Goal: Transaction & Acquisition: Purchase product/service

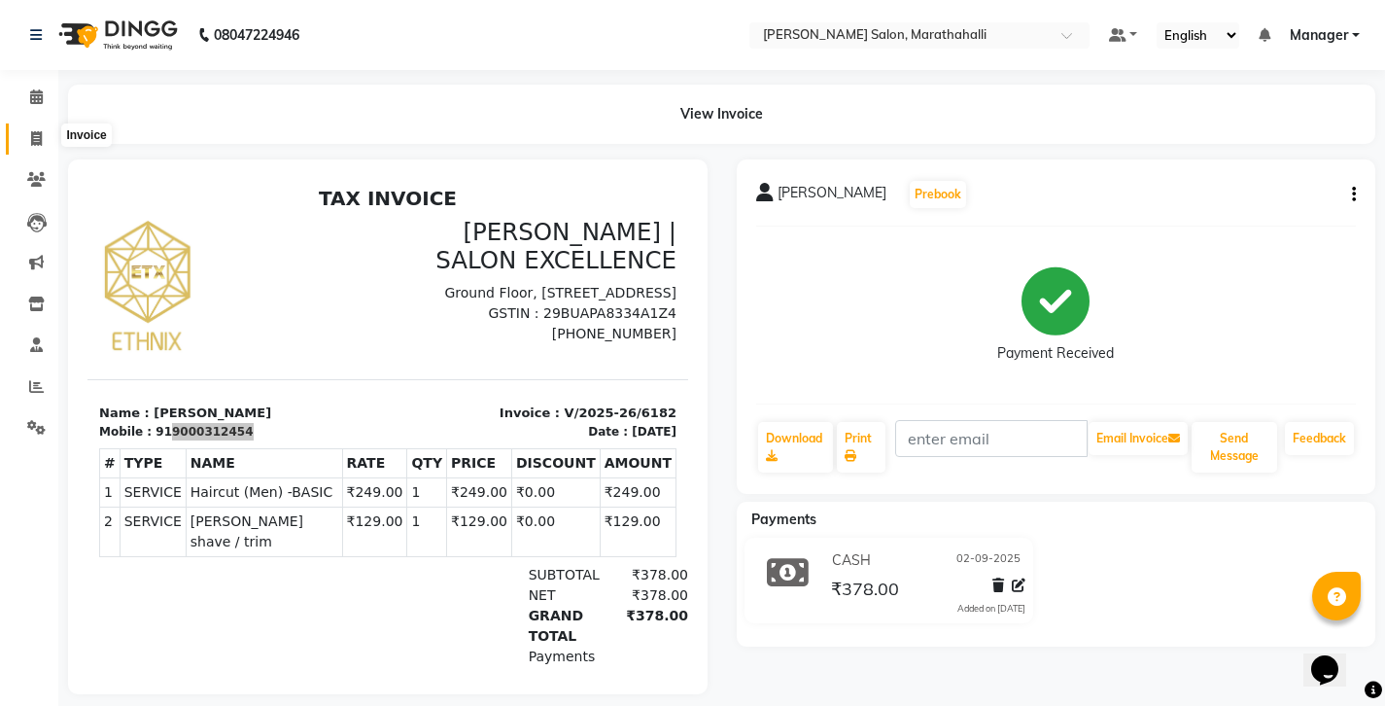
click at [38, 131] on icon at bounding box center [36, 138] width 11 height 15
select select "service"
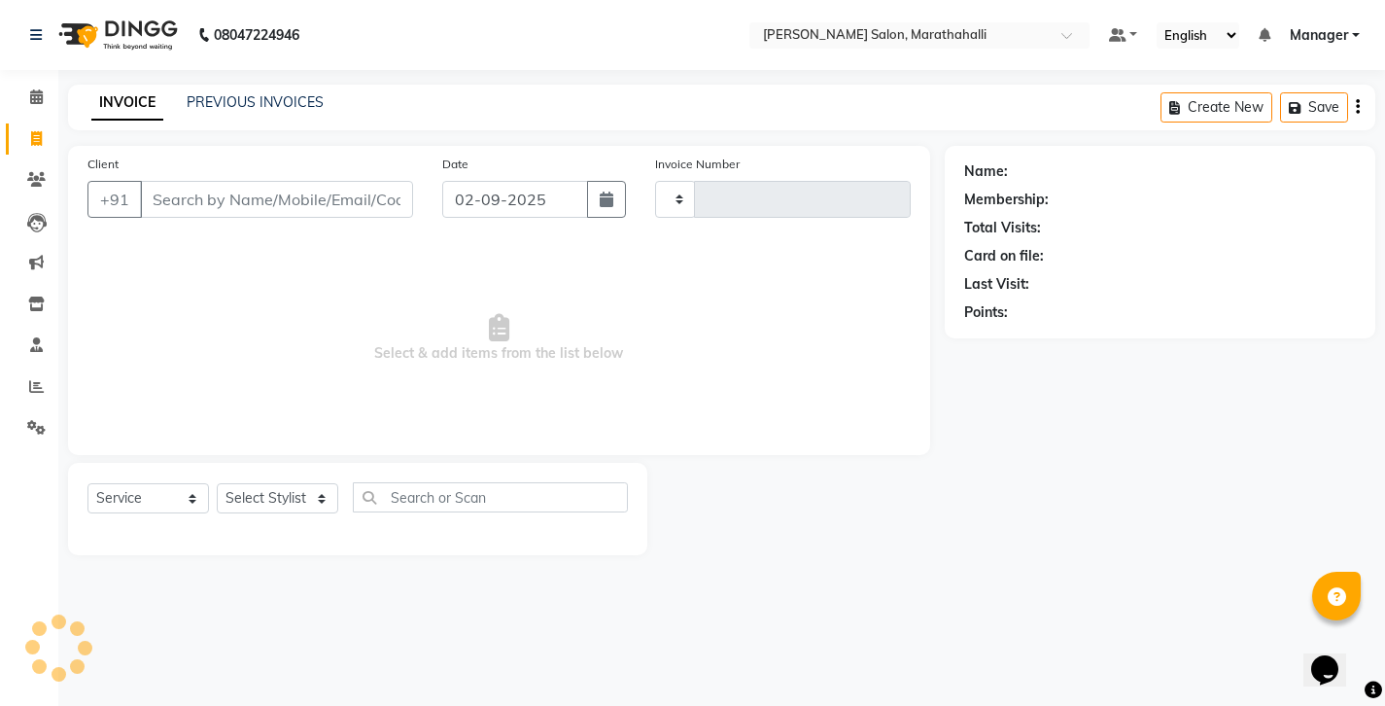
type input "6183"
select select "4783"
click at [210, 181] on input "Client" at bounding box center [276, 199] width 273 height 37
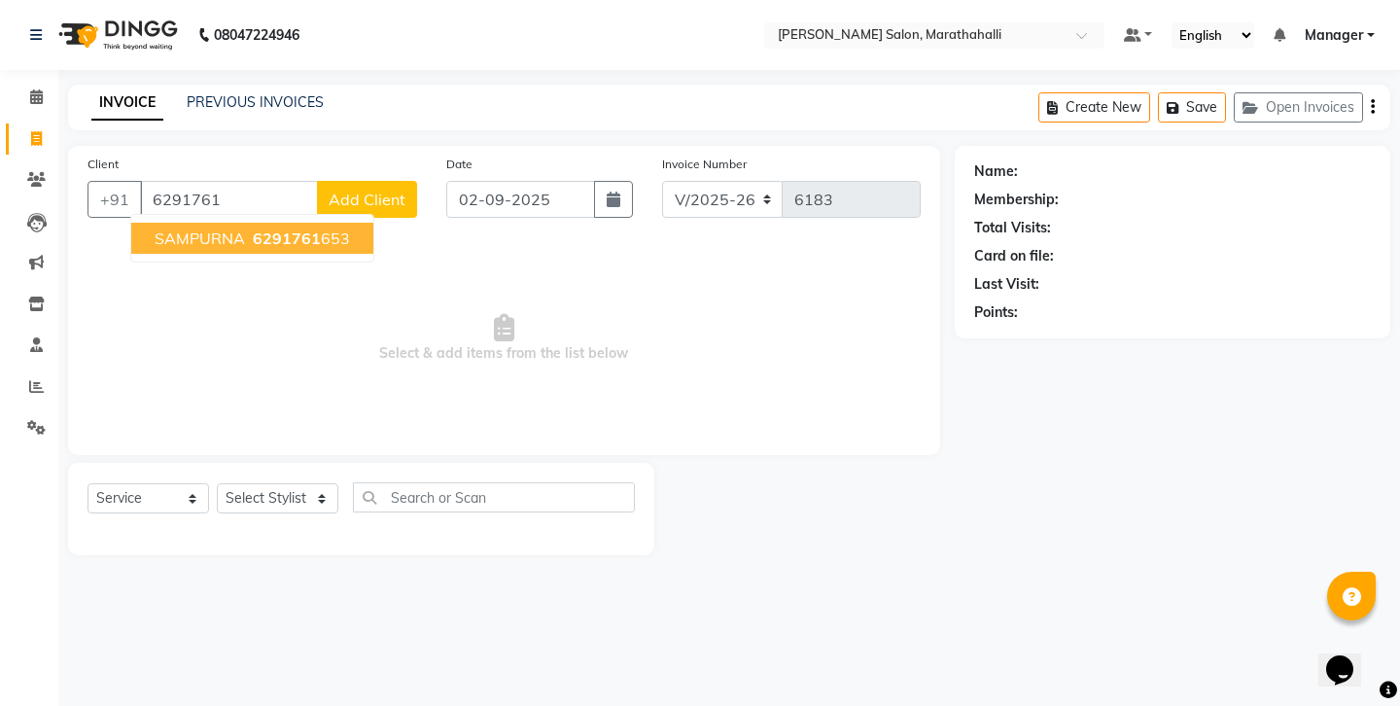
click at [211, 228] on span "SAMPURNA" at bounding box center [200, 237] width 90 height 19
type input "6291761653"
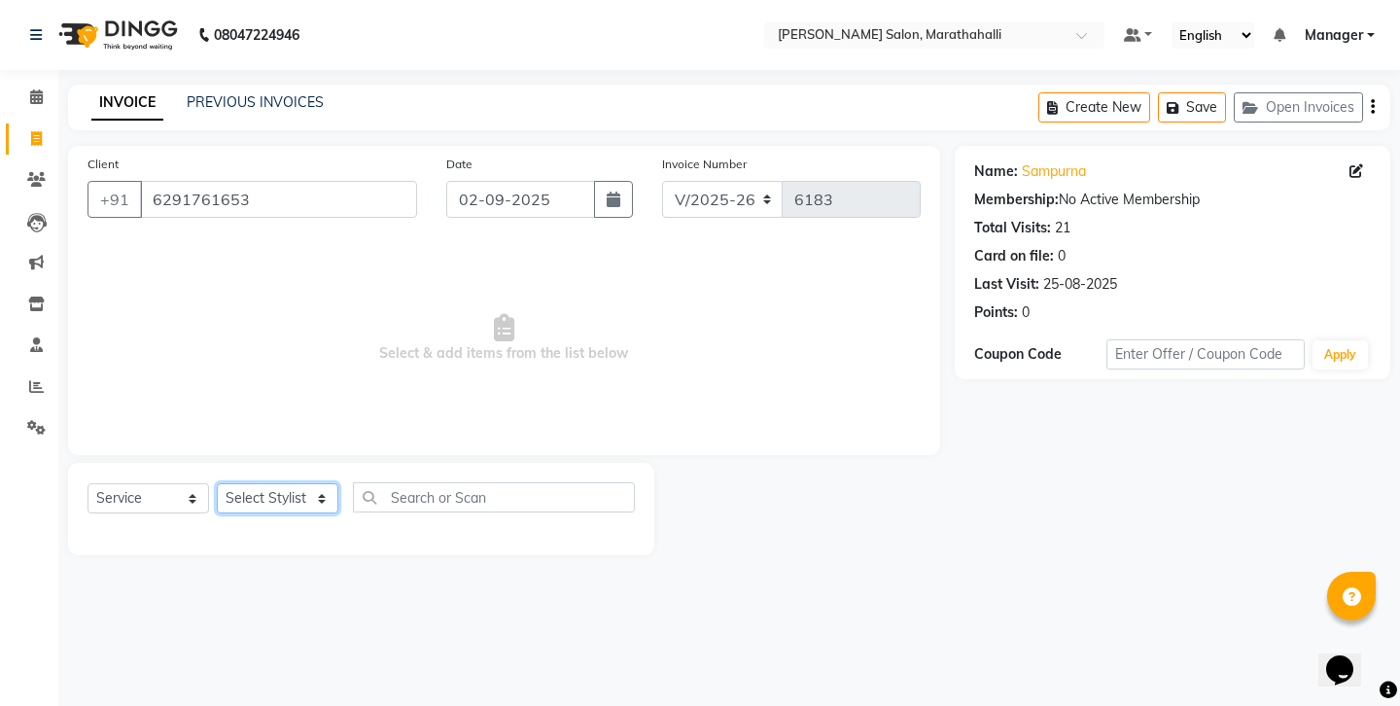
select select "87499"
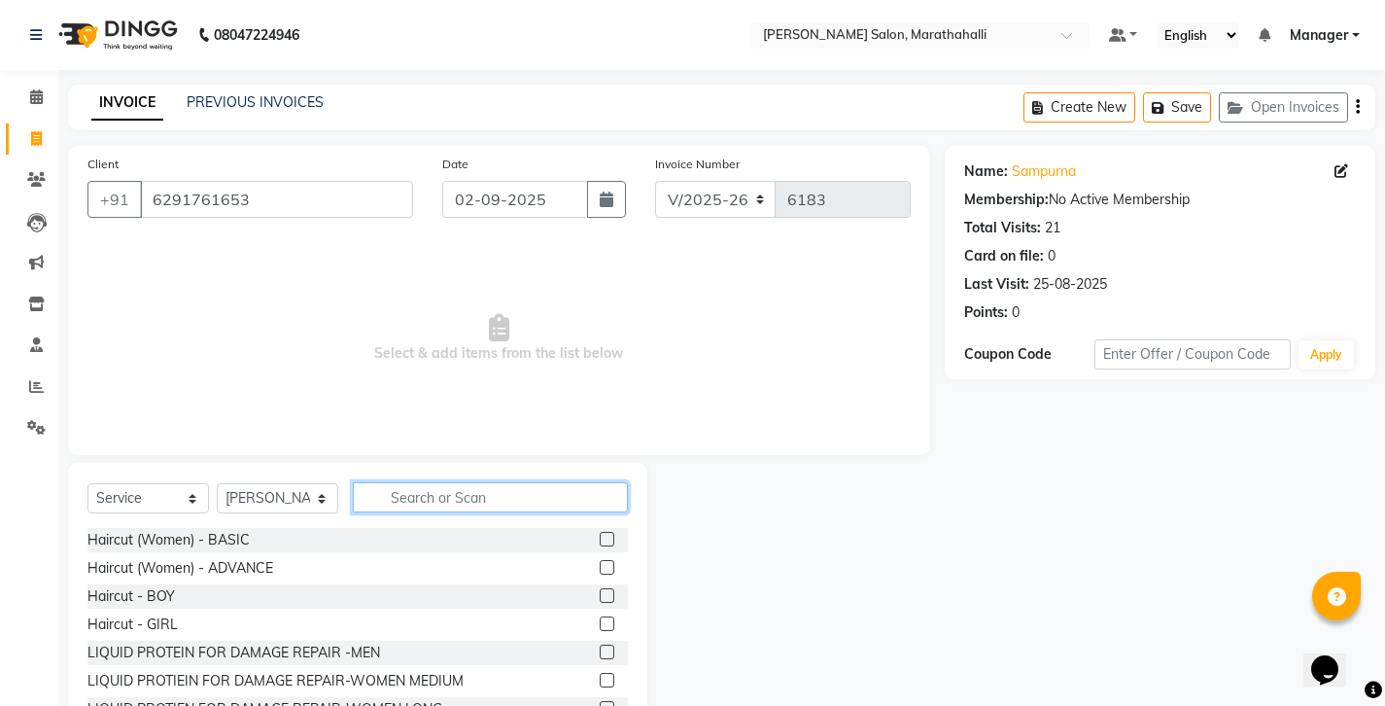
click at [425, 482] on input "text" at bounding box center [490, 497] width 275 height 30
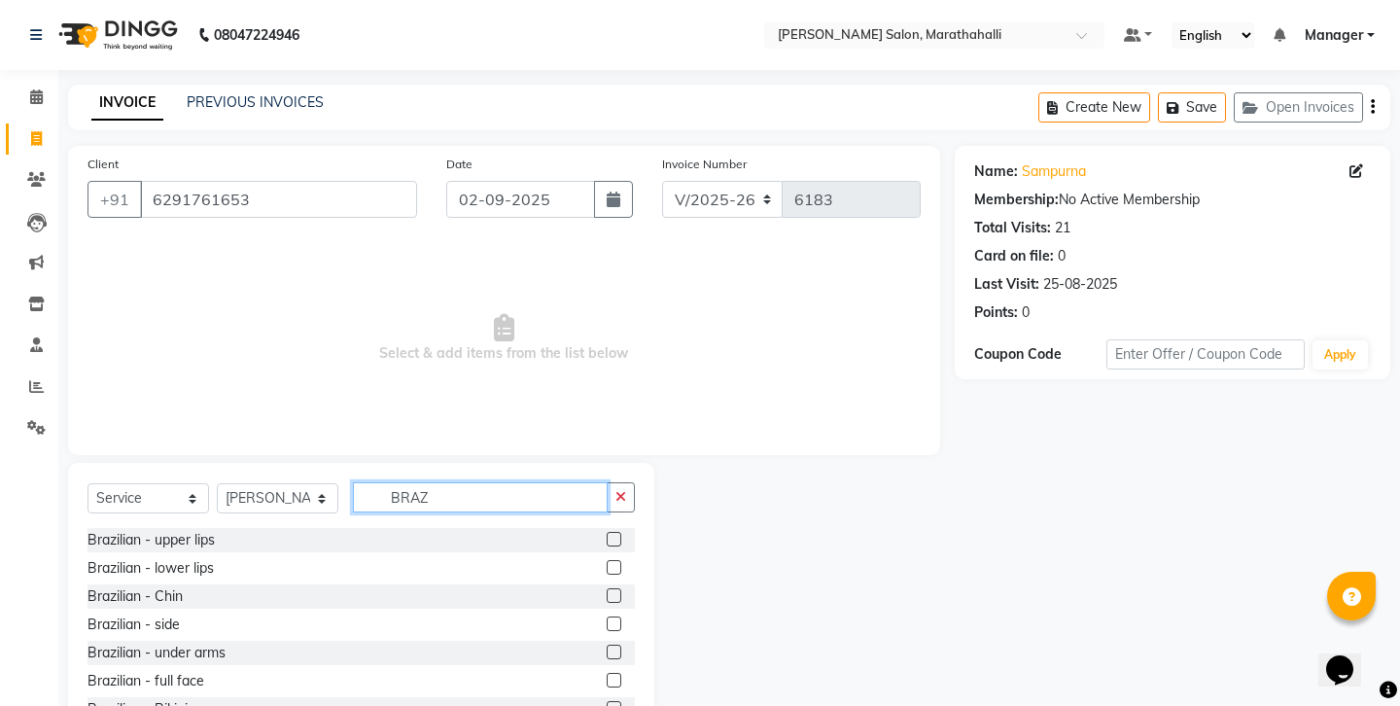
type input "BRAZ"
click at [615, 645] on label at bounding box center [614, 652] width 15 height 15
click at [615, 647] on input "checkbox" at bounding box center [613, 653] width 13 height 13
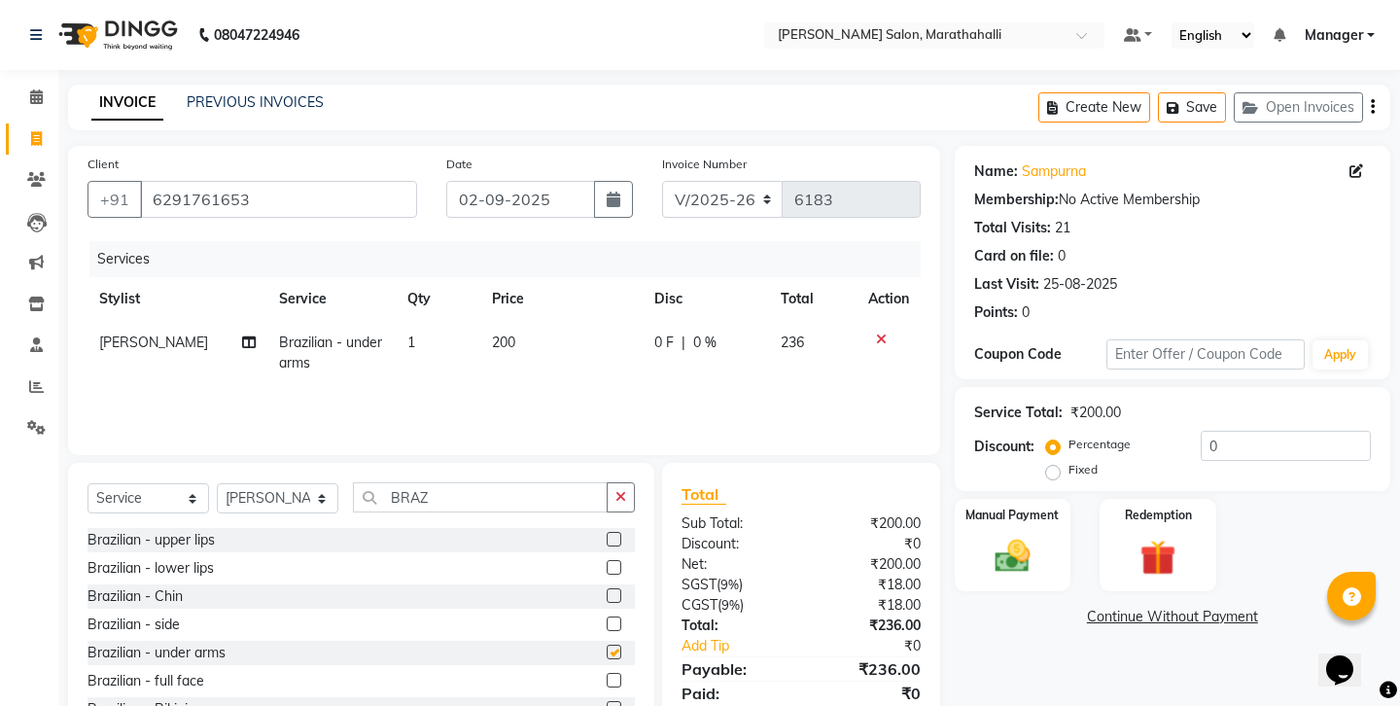
checkbox input "false"
click at [635, 482] on button "button" at bounding box center [621, 497] width 28 height 30
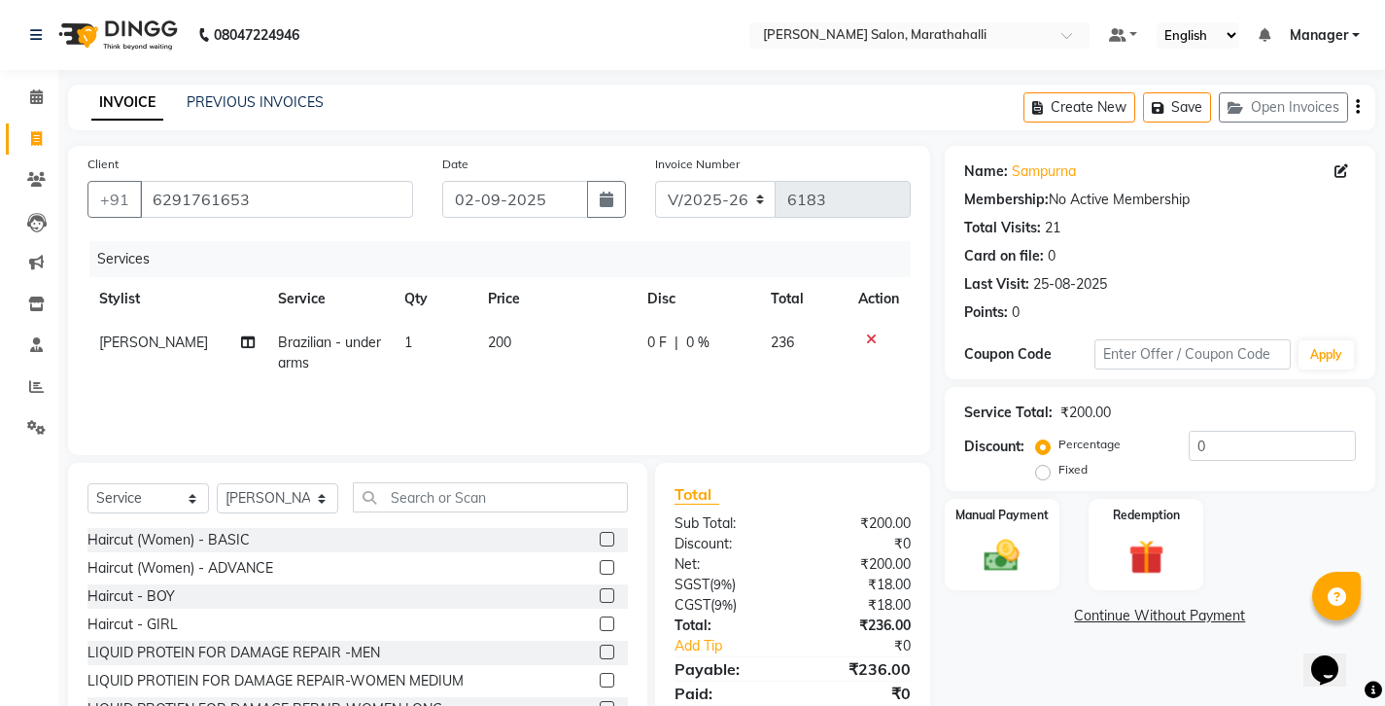
click at [1360, 107] on icon "button" at bounding box center [1358, 107] width 4 height 1
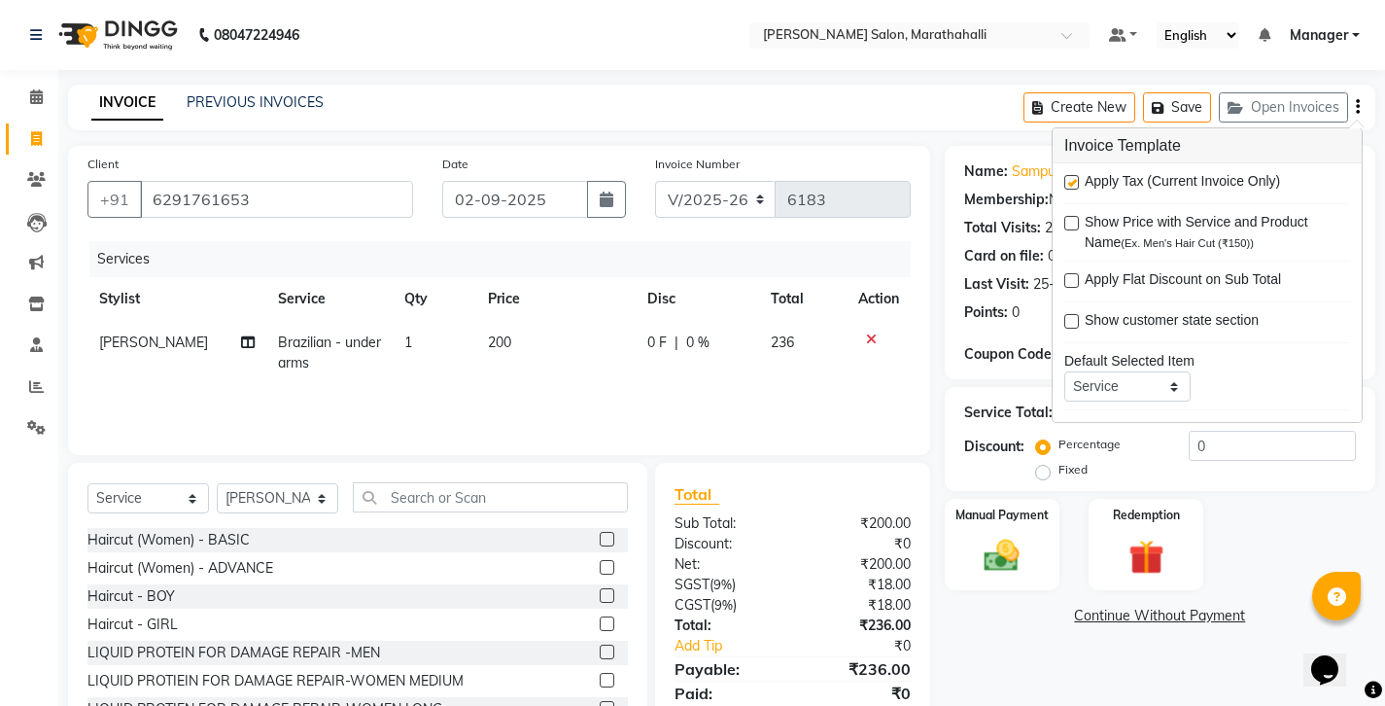
click at [1070, 175] on label at bounding box center [1072, 182] width 15 height 15
click at [1070, 177] on input "checkbox" at bounding box center [1071, 183] width 13 height 13
checkbox input "false"
click at [1047, 547] on div "Name: Sampurna Membership: No Active Membership Total Visits: 21 Card on file: …" at bounding box center [1167, 448] width 445 height 604
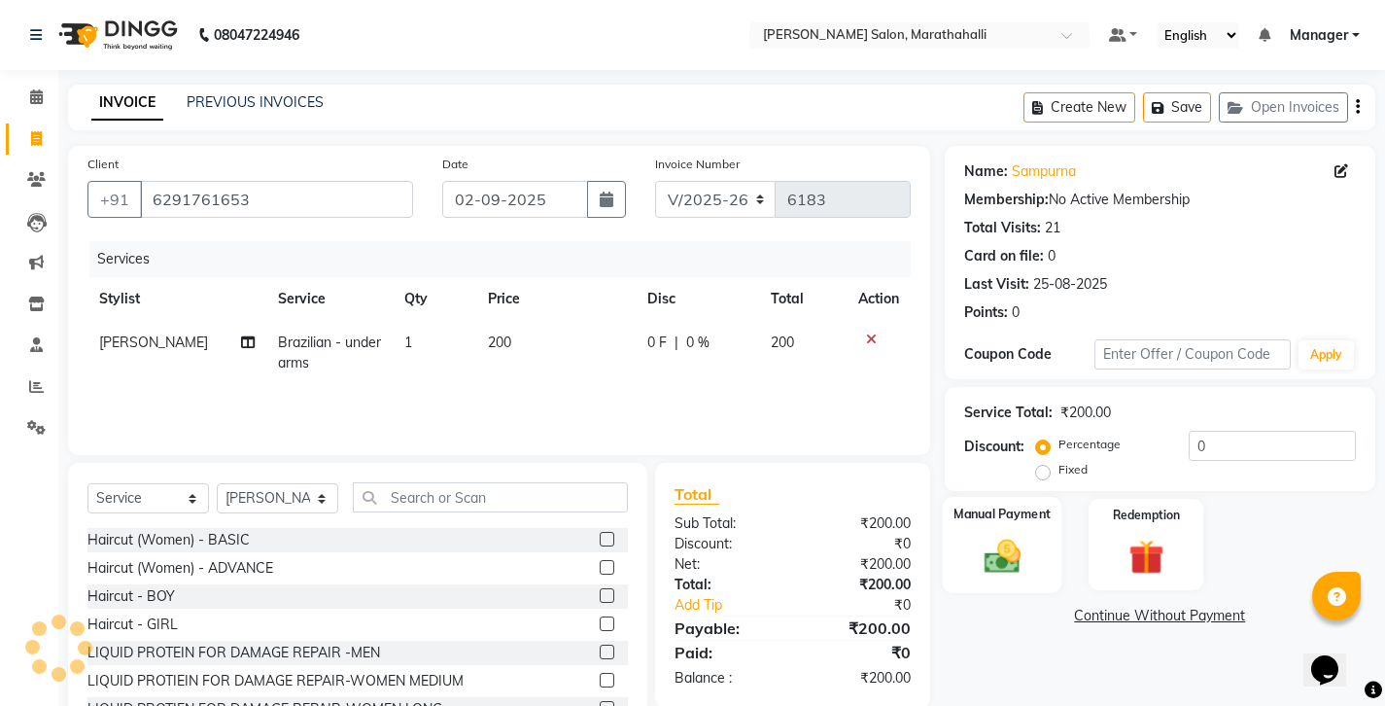
click at [981, 535] on img at bounding box center [1001, 556] width 59 height 42
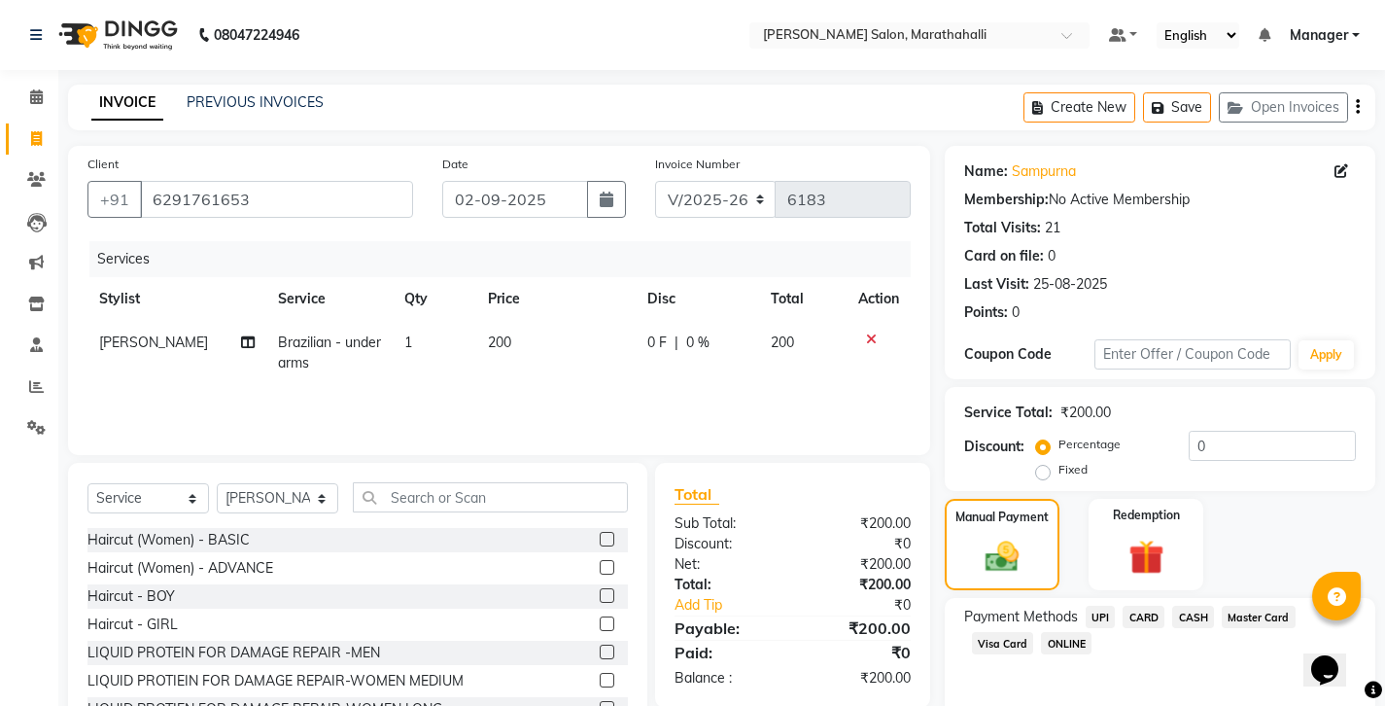
click at [1173, 606] on span "CASH" at bounding box center [1194, 617] width 42 height 22
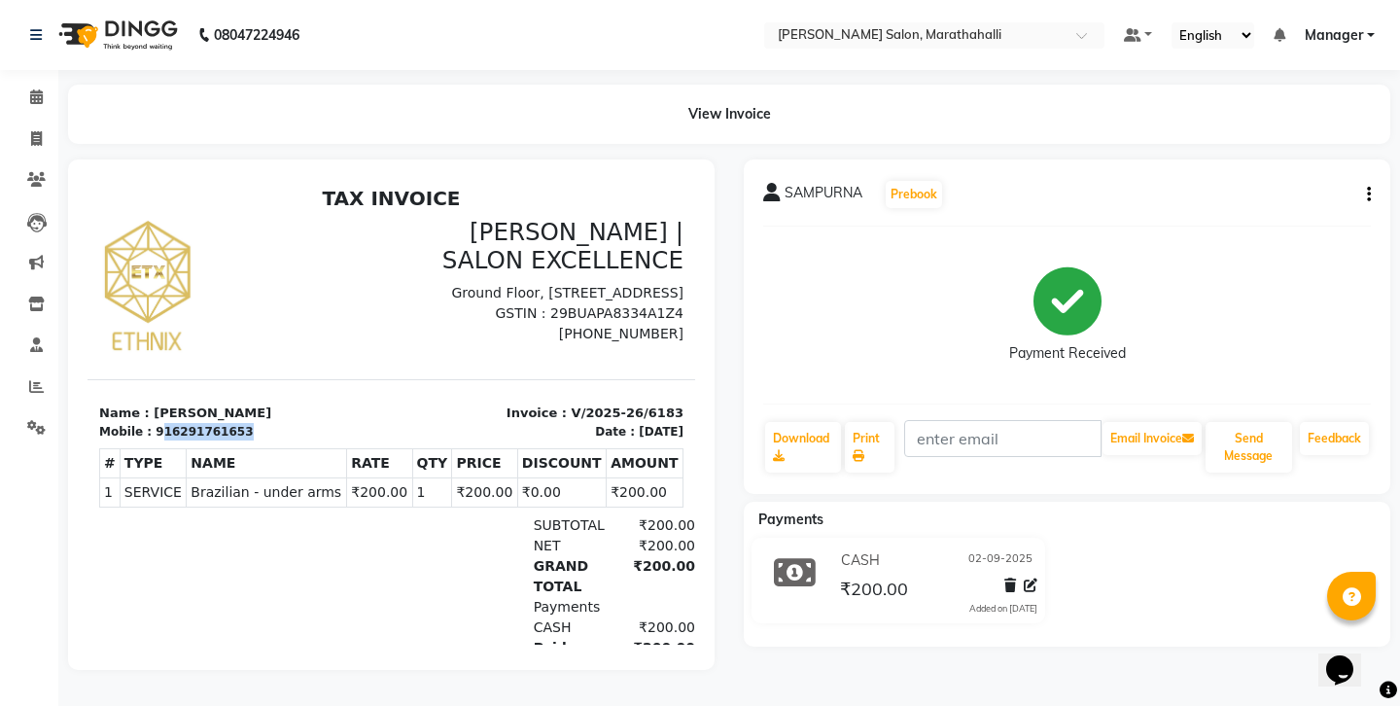
drag, startPoint x: 148, startPoint y: 411, endPoint x: 250, endPoint y: 415, distance: 102.2
click at [250, 423] on div "Mobile : 916291761653" at bounding box center [239, 432] width 281 height 18
copy div "16291761653"
click at [35, 132] on icon at bounding box center [36, 138] width 11 height 15
select select "service"
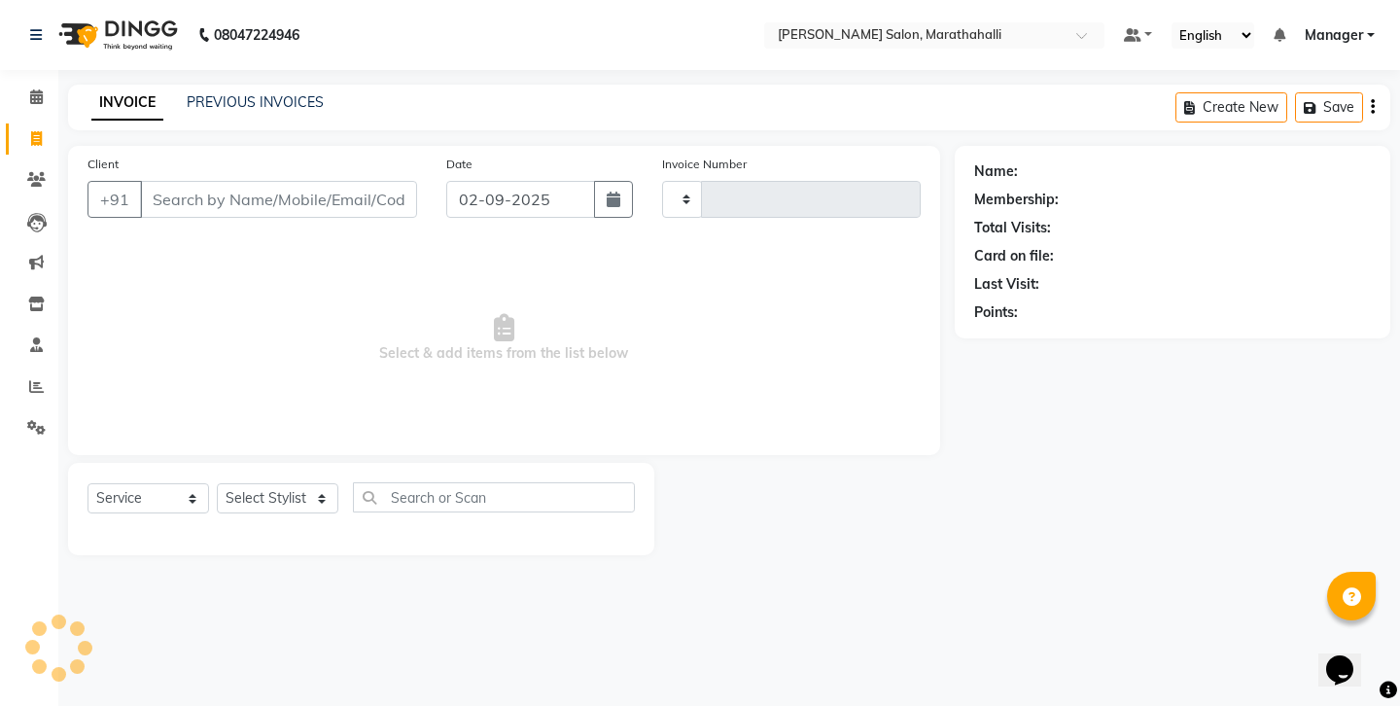
type input "6184"
select select "4783"
click at [227, 182] on input "Client" at bounding box center [278, 199] width 277 height 37
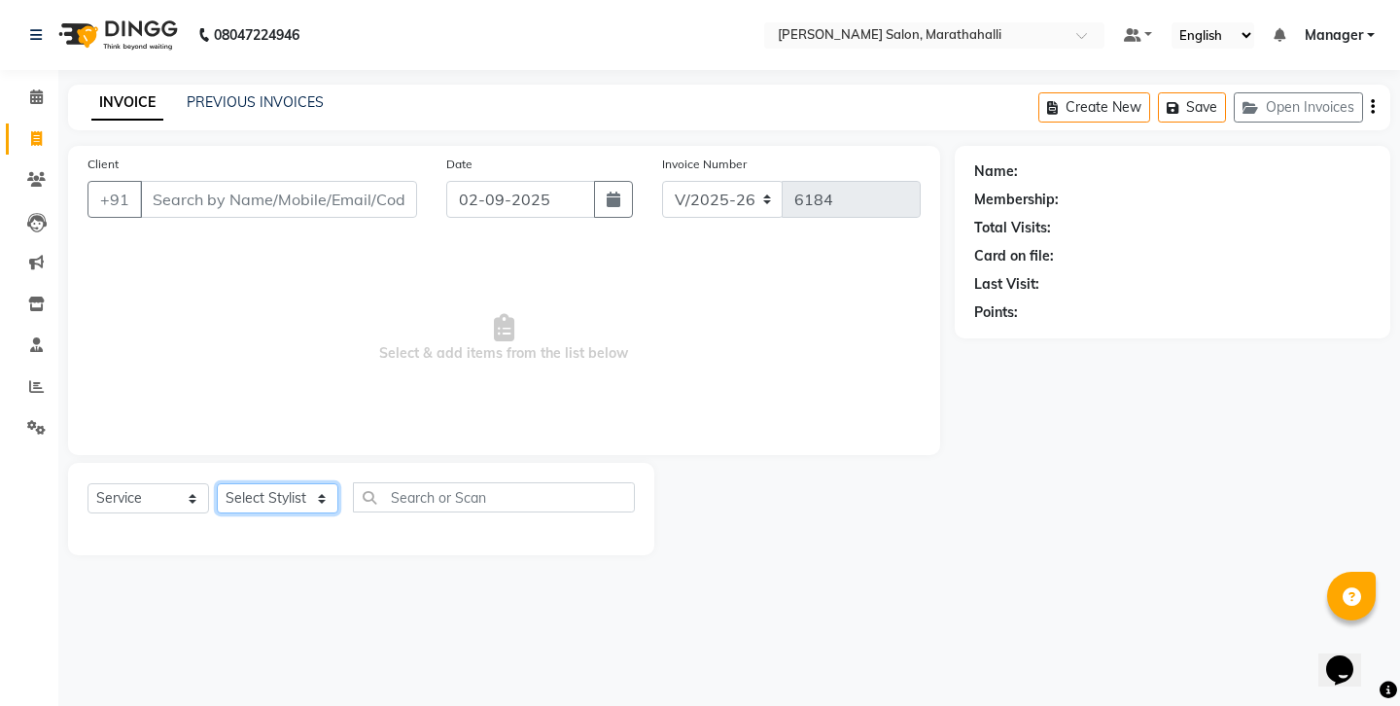
click at [321, 483] on select "Select Stylist [PERSON_NAME] Abhishek [PERSON_NAME] [PERSON_NAME] anju [PERSON_…" at bounding box center [278, 498] width 122 height 30
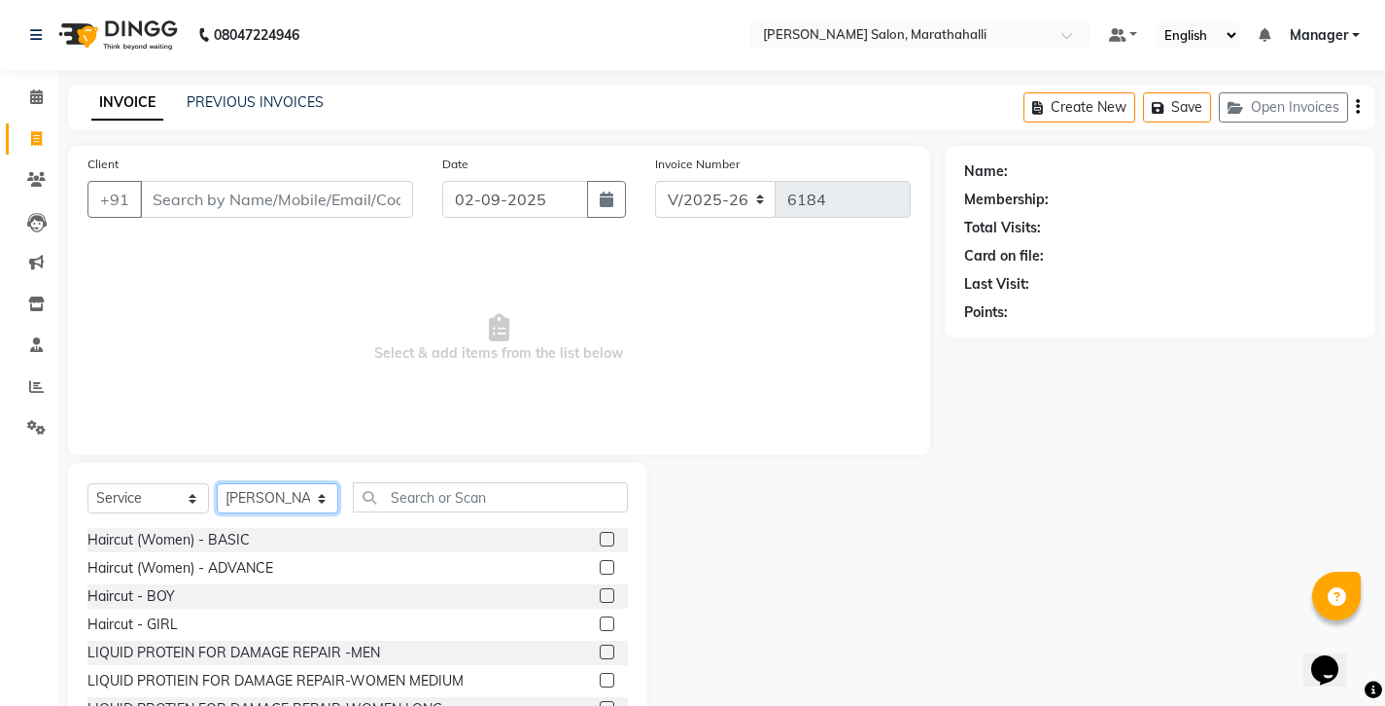
click at [315, 483] on select "Select Stylist [PERSON_NAME] Abhishek [PERSON_NAME] [PERSON_NAME] anju [PERSON_…" at bounding box center [278, 498] width 122 height 30
select select "57548"
click at [413, 482] on input "text" at bounding box center [490, 497] width 275 height 30
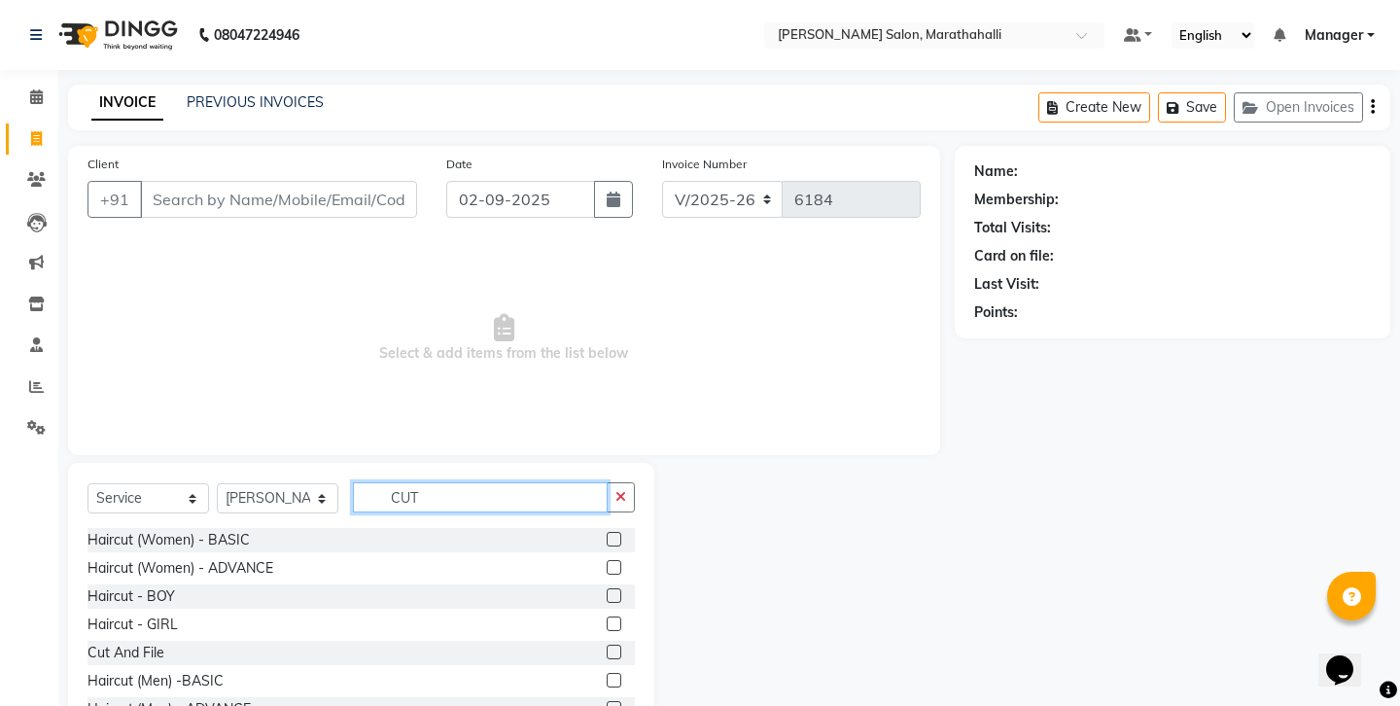
type input "CUT"
click at [621, 673] on label at bounding box center [614, 680] width 15 height 15
click at [619, 675] on input "checkbox" at bounding box center [613, 681] width 13 height 13
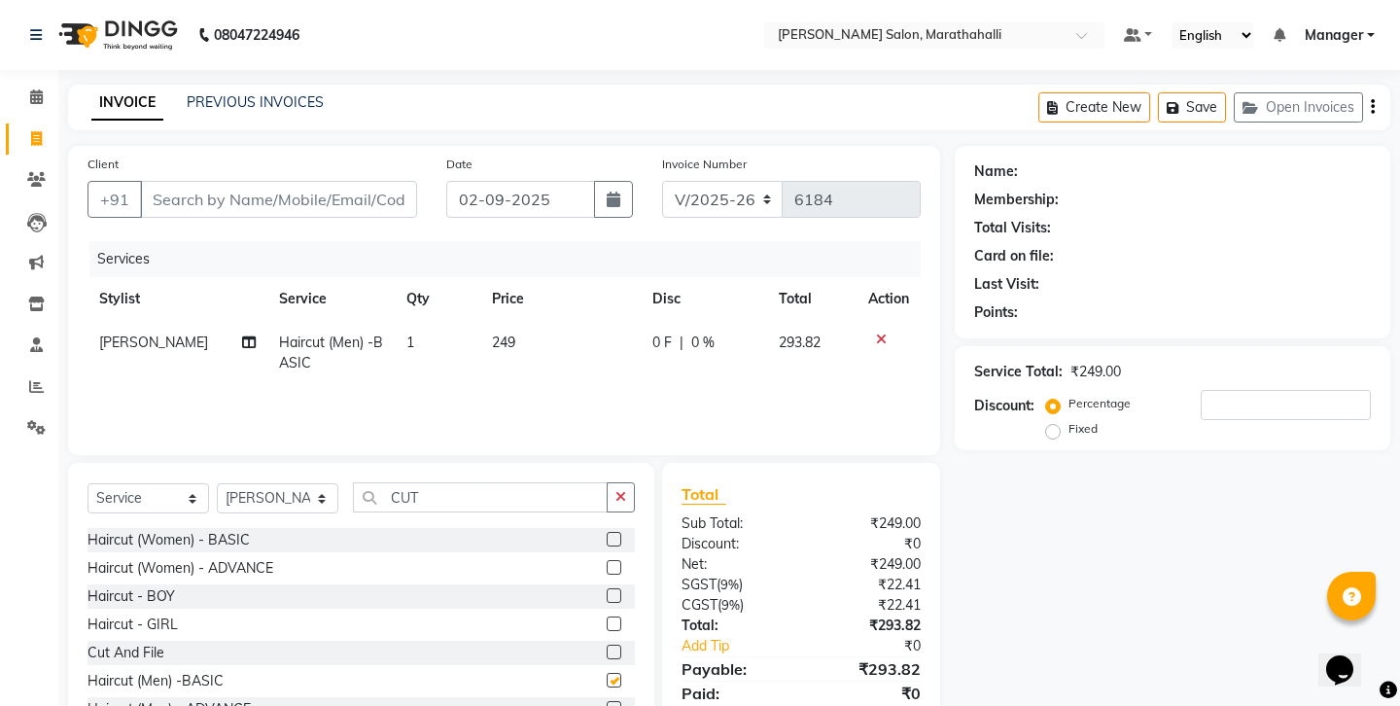
checkbox input "false"
click at [626, 490] on icon "button" at bounding box center [620, 497] width 11 height 14
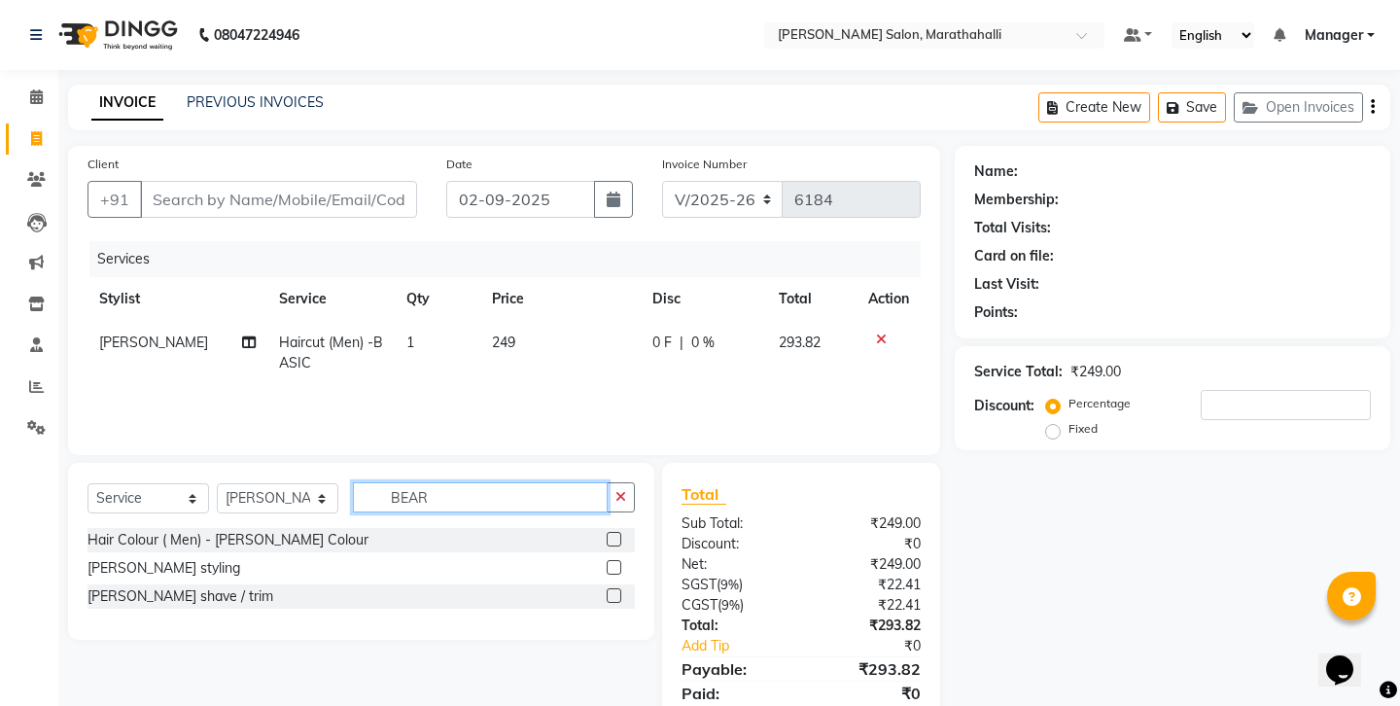
type input "BEAR"
click at [621, 588] on label at bounding box center [614, 595] width 15 height 15
click at [619, 590] on input "checkbox" at bounding box center [613, 596] width 13 height 13
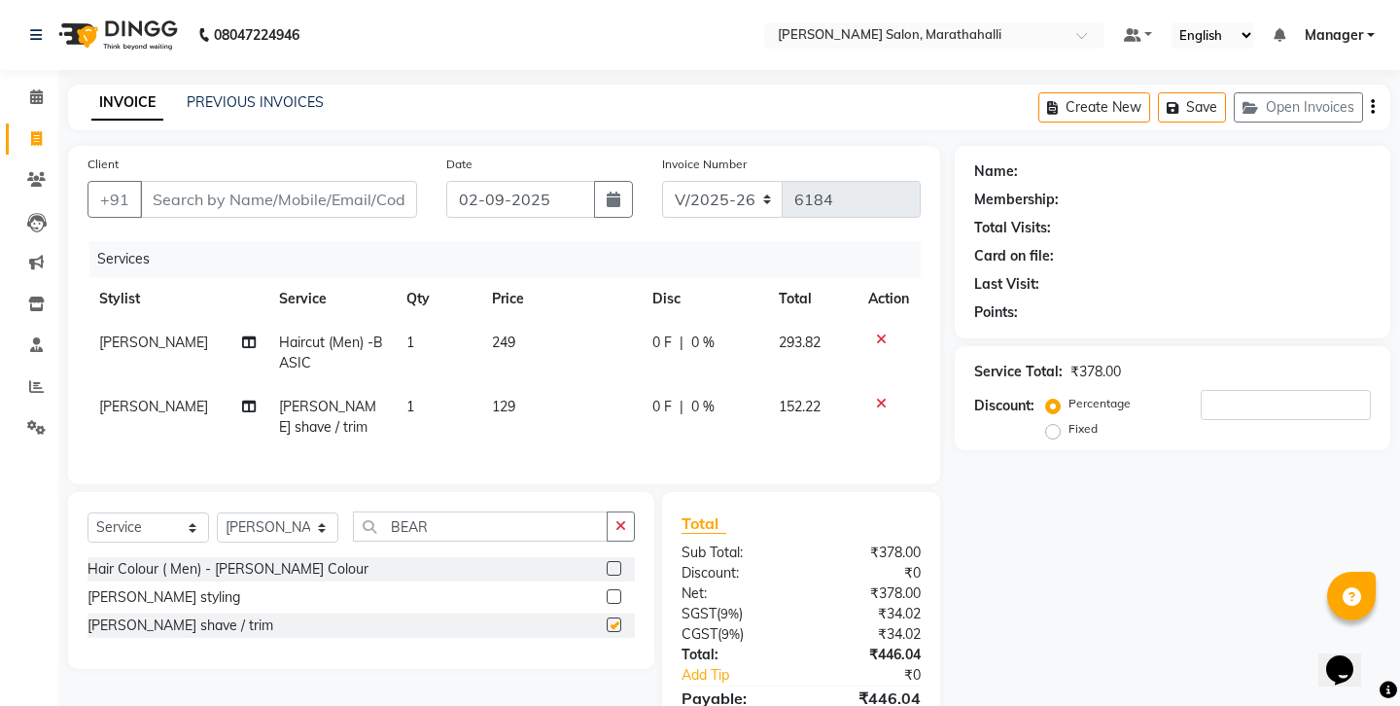
checkbox input "false"
click at [626, 519] on icon "button" at bounding box center [620, 526] width 11 height 14
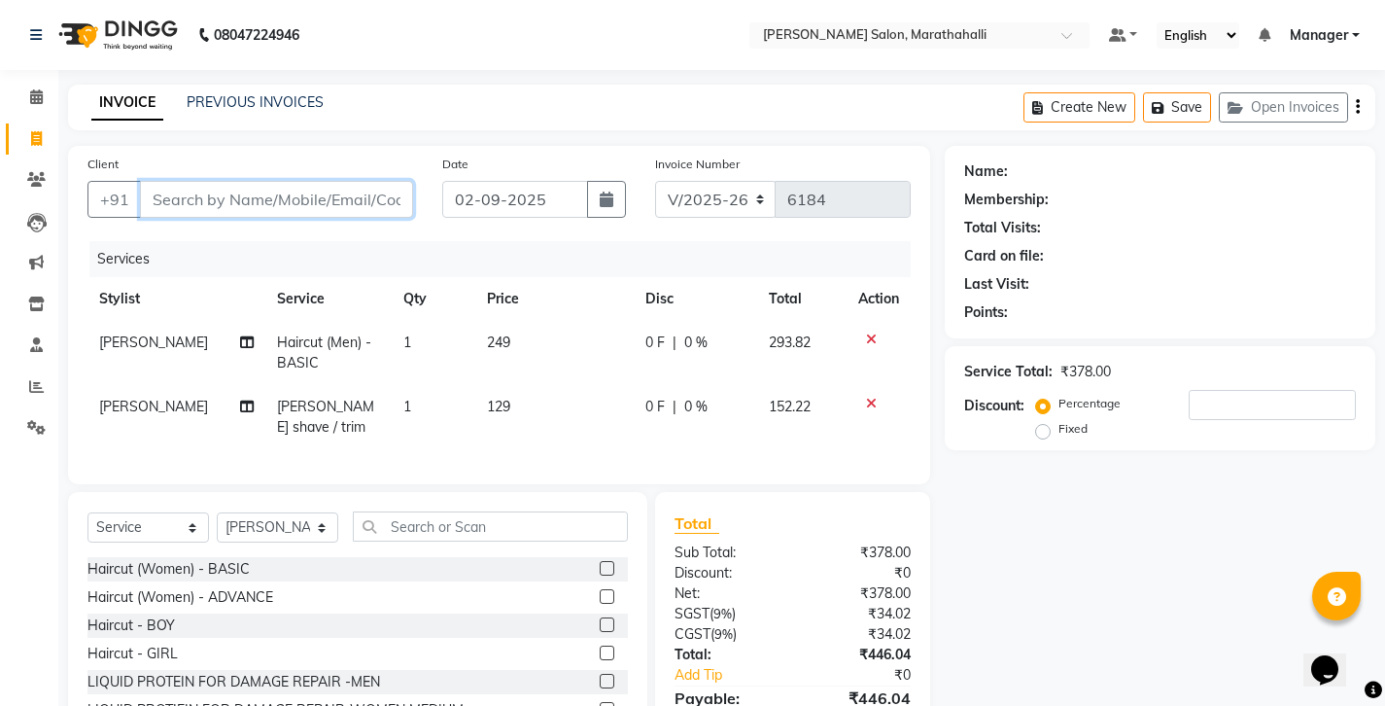
click at [289, 188] on input "Client" at bounding box center [276, 199] width 273 height 37
click at [299, 181] on input "Client" at bounding box center [276, 199] width 273 height 37
type input "8"
type input "0"
type input "8908020942"
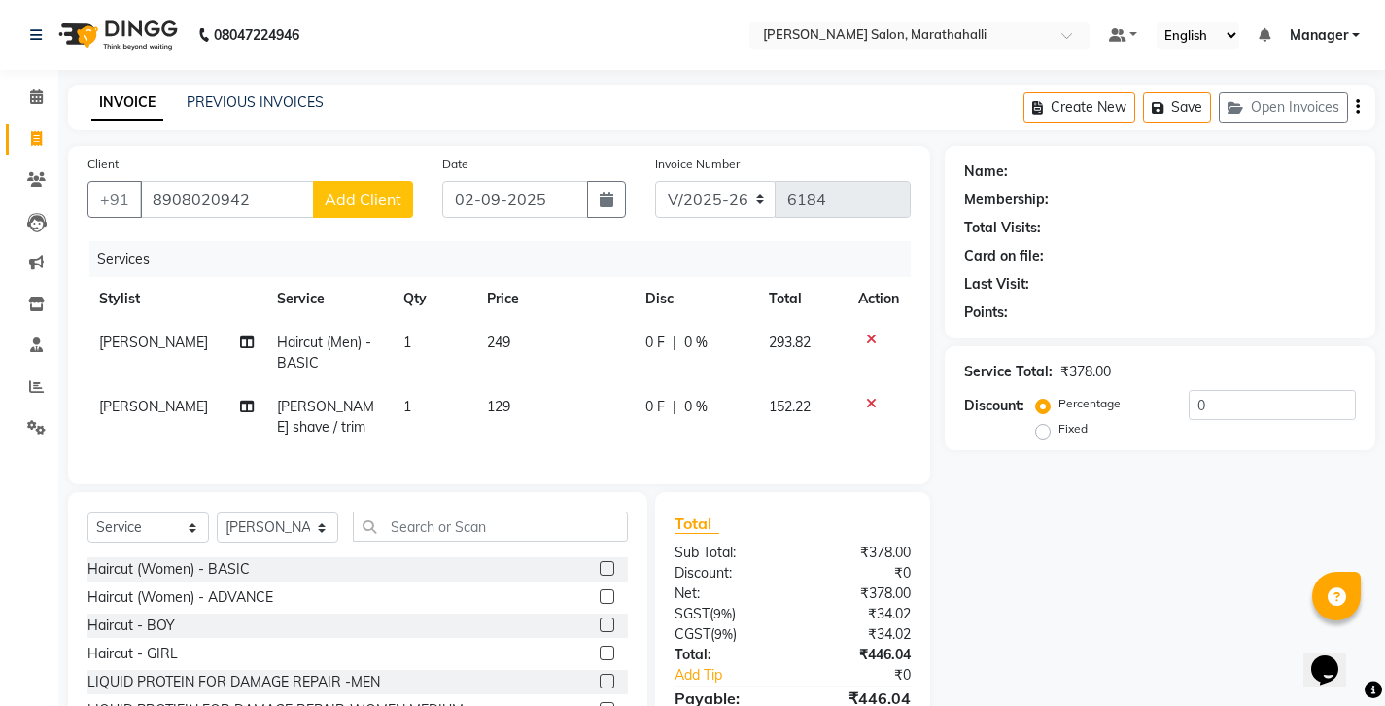
click at [363, 186] on button "Add Client" at bounding box center [363, 199] width 100 height 37
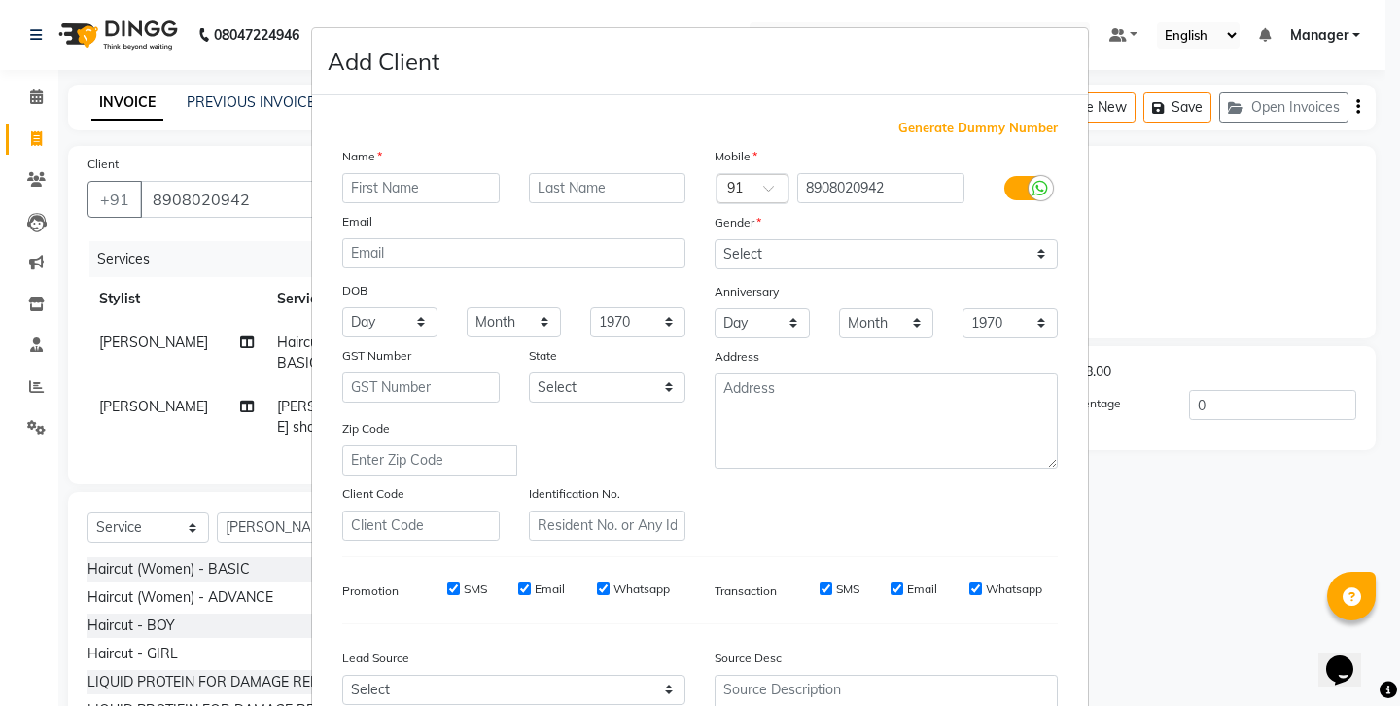
click at [388, 173] on input "text" at bounding box center [421, 188] width 158 height 30
type input "[PERSON_NAME]"
click at [863, 239] on select "Select [DEMOGRAPHIC_DATA] [DEMOGRAPHIC_DATA] Other Prefer Not To Say" at bounding box center [886, 254] width 343 height 30
select select "[DEMOGRAPHIC_DATA]"
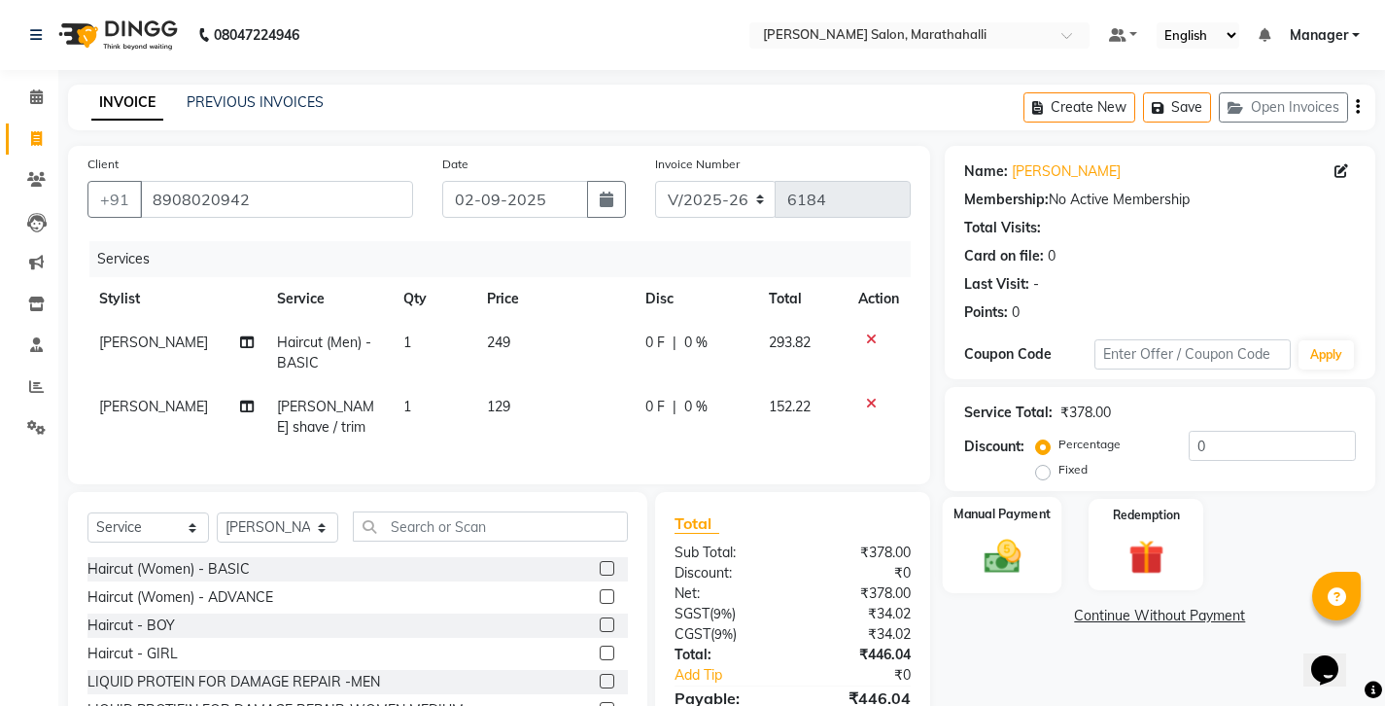
click at [1021, 497] on div "Manual Payment" at bounding box center [1002, 545] width 120 height 96
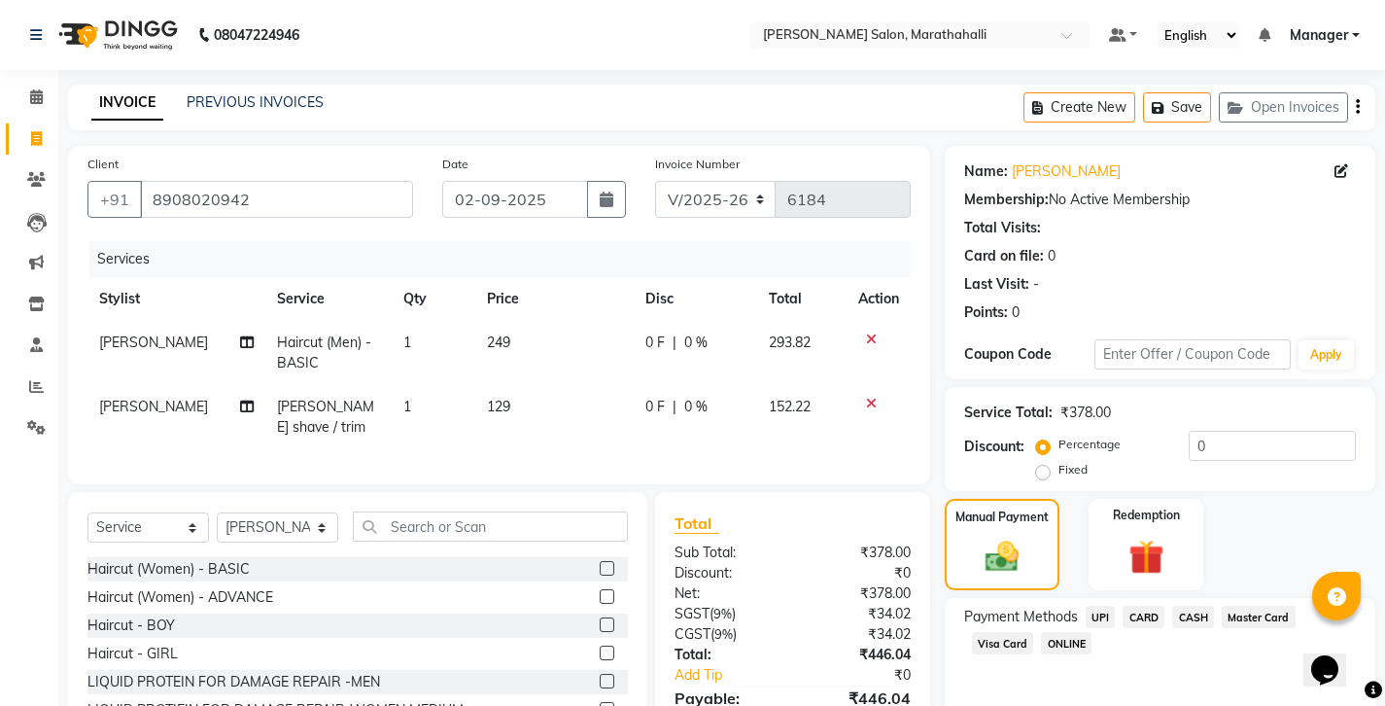
click at [1086, 606] on span "UPI" at bounding box center [1101, 617] width 30 height 22
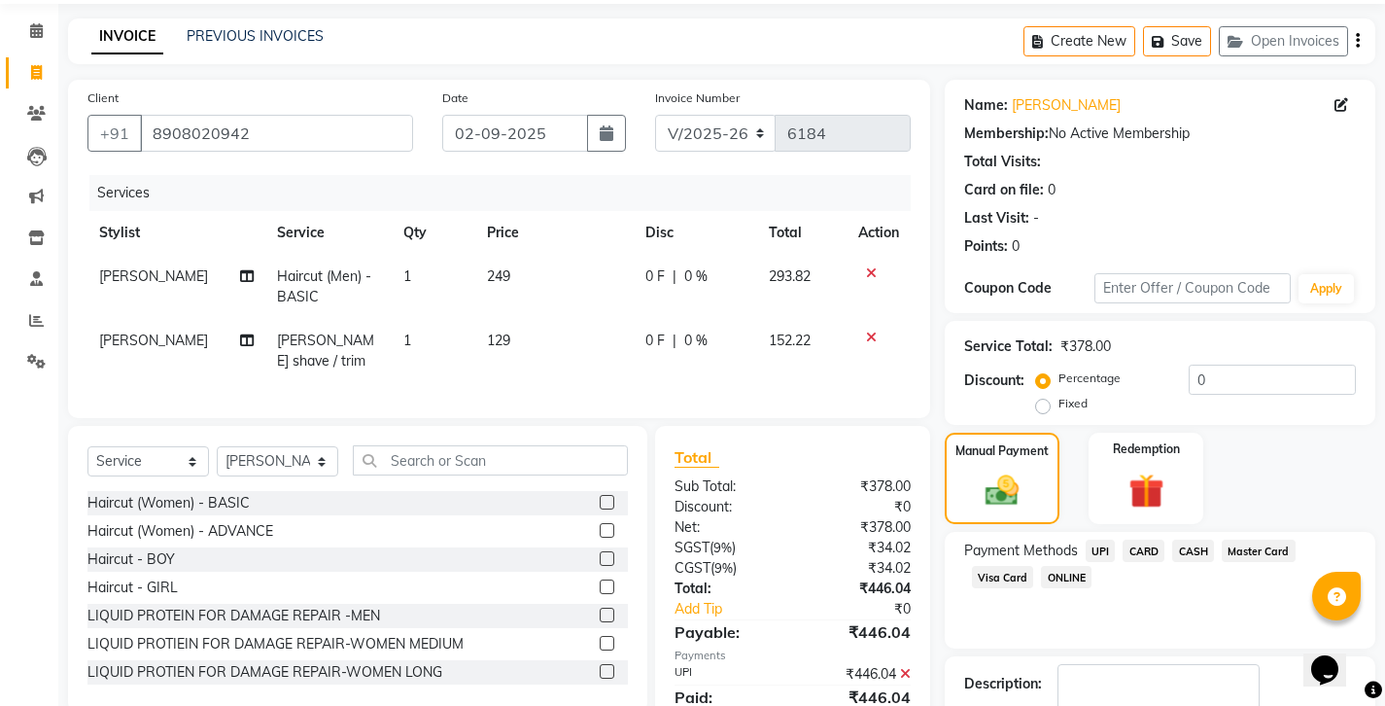
scroll to position [65, 0]
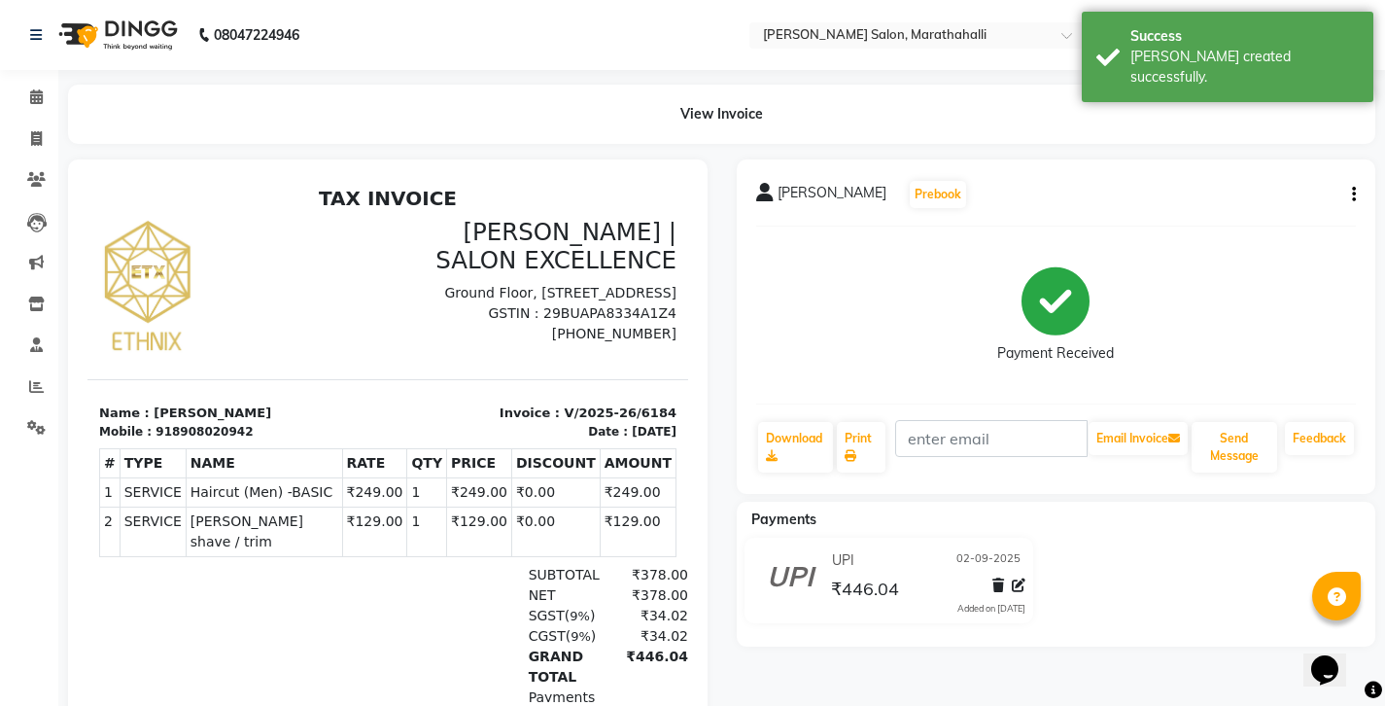
click at [214, 423] on div "918908020942" at bounding box center [204, 432] width 97 height 18
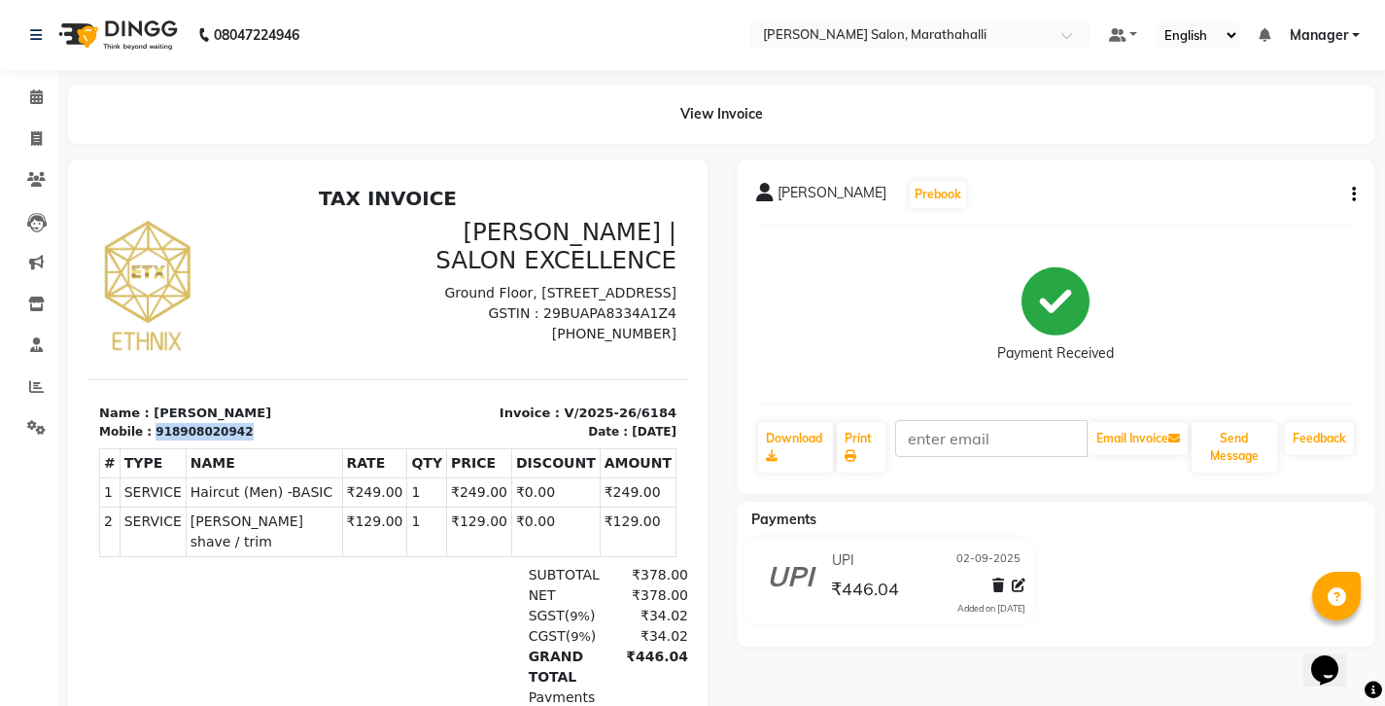
drag, startPoint x: 216, startPoint y: 413, endPoint x: 139, endPoint y: 405, distance: 77.2
click at [156, 423] on div "918908020942" at bounding box center [204, 432] width 97 height 18
copy div "918908020942"
click at [33, 131] on icon at bounding box center [36, 138] width 11 height 15
select select "4783"
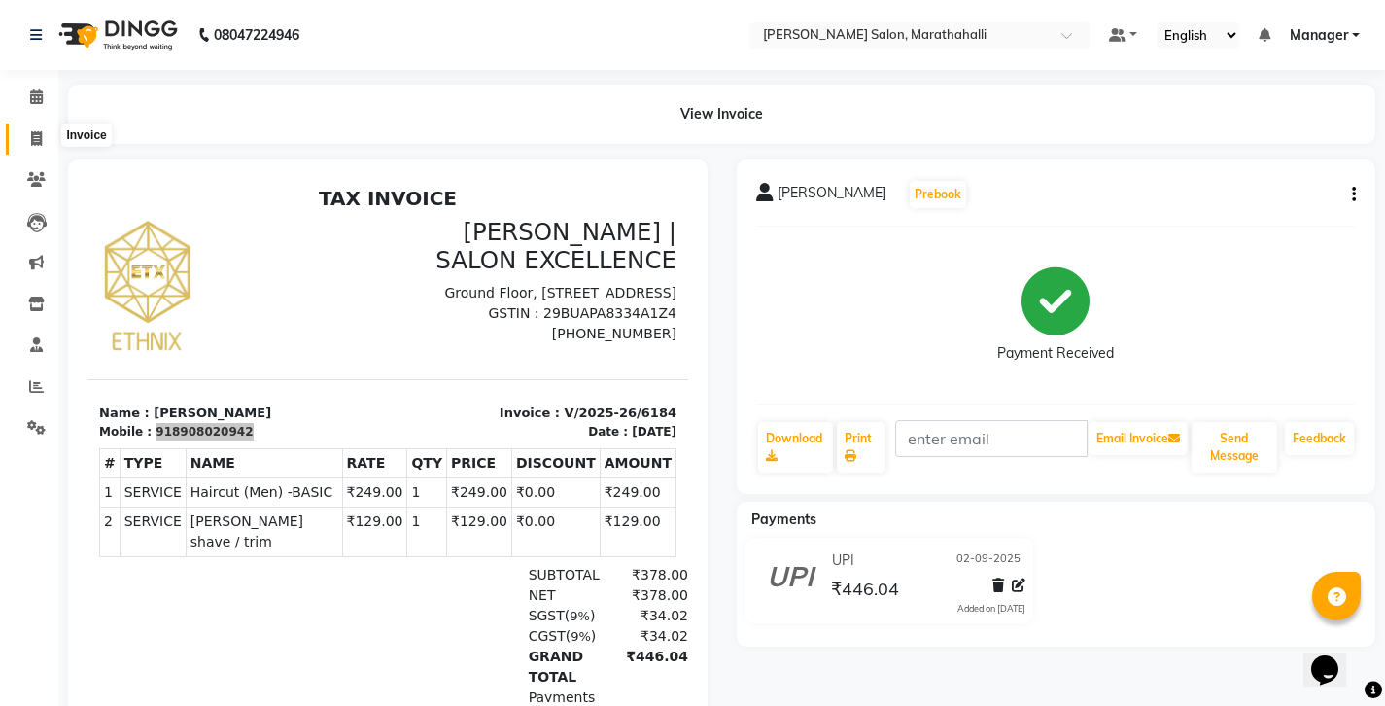
select select "service"
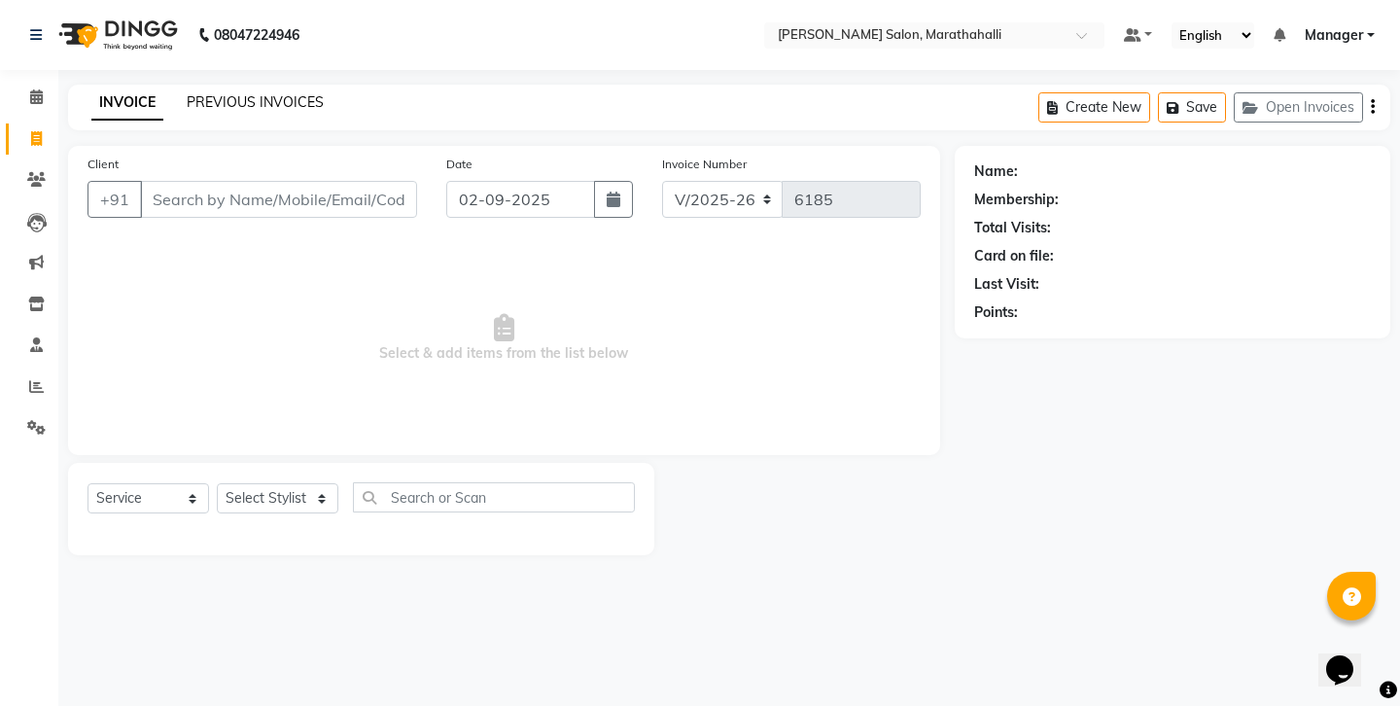
click at [251, 93] on link "PREVIOUS INVOICES" at bounding box center [255, 102] width 137 height 18
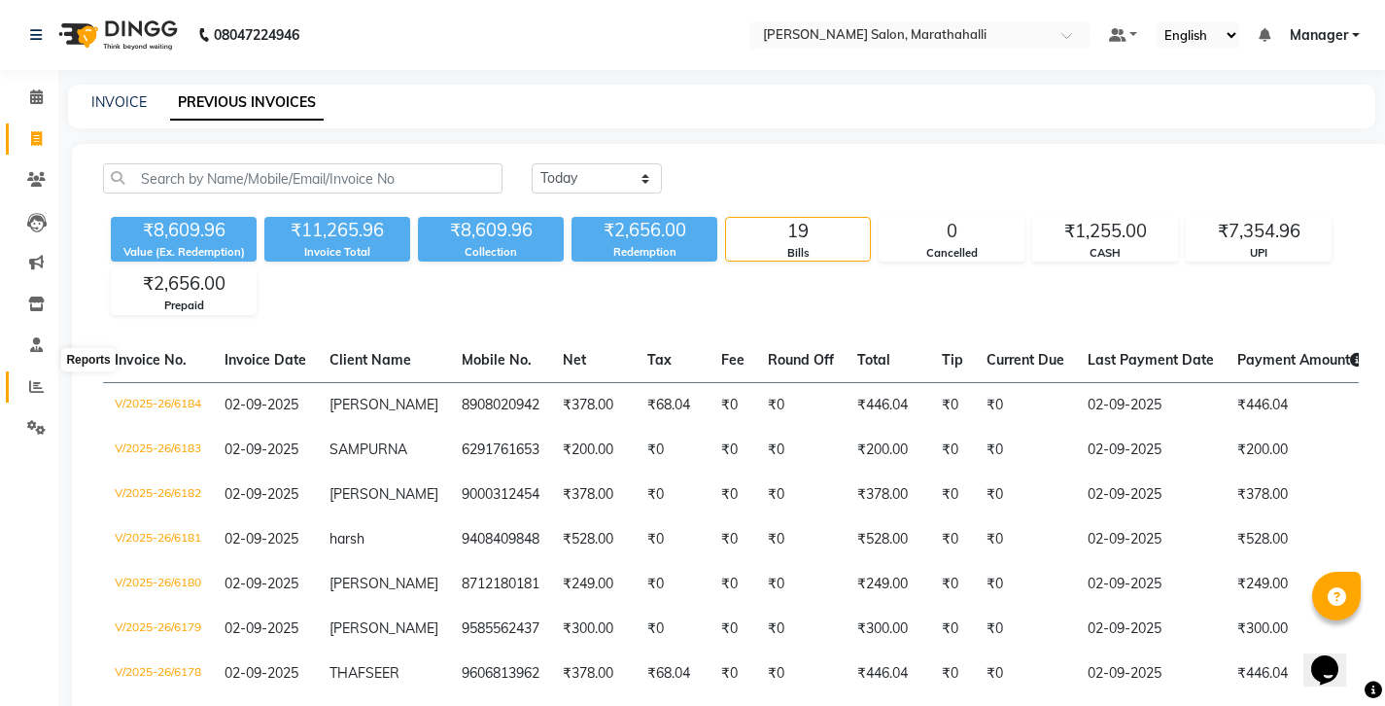
click at [37, 379] on icon at bounding box center [36, 386] width 15 height 15
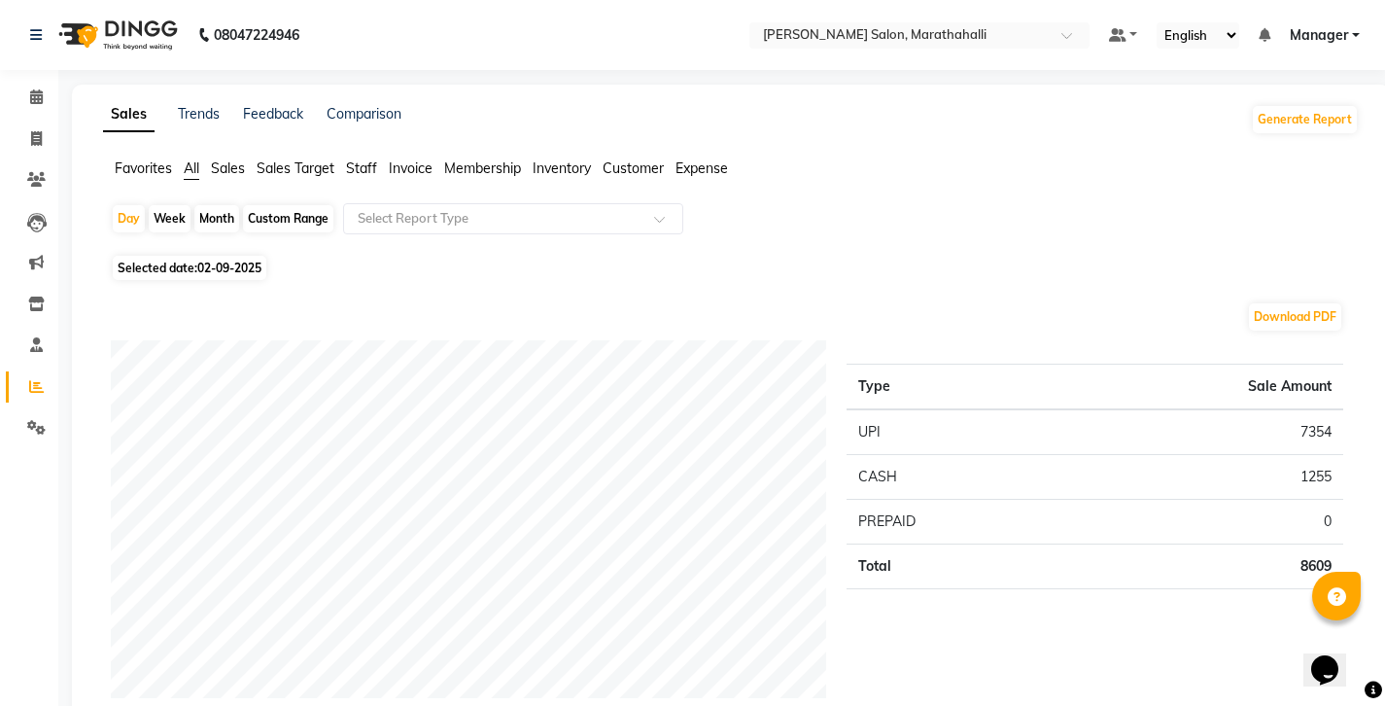
click at [194, 205] on div "Month" at bounding box center [216, 218] width 45 height 27
select select "9"
select select "2025"
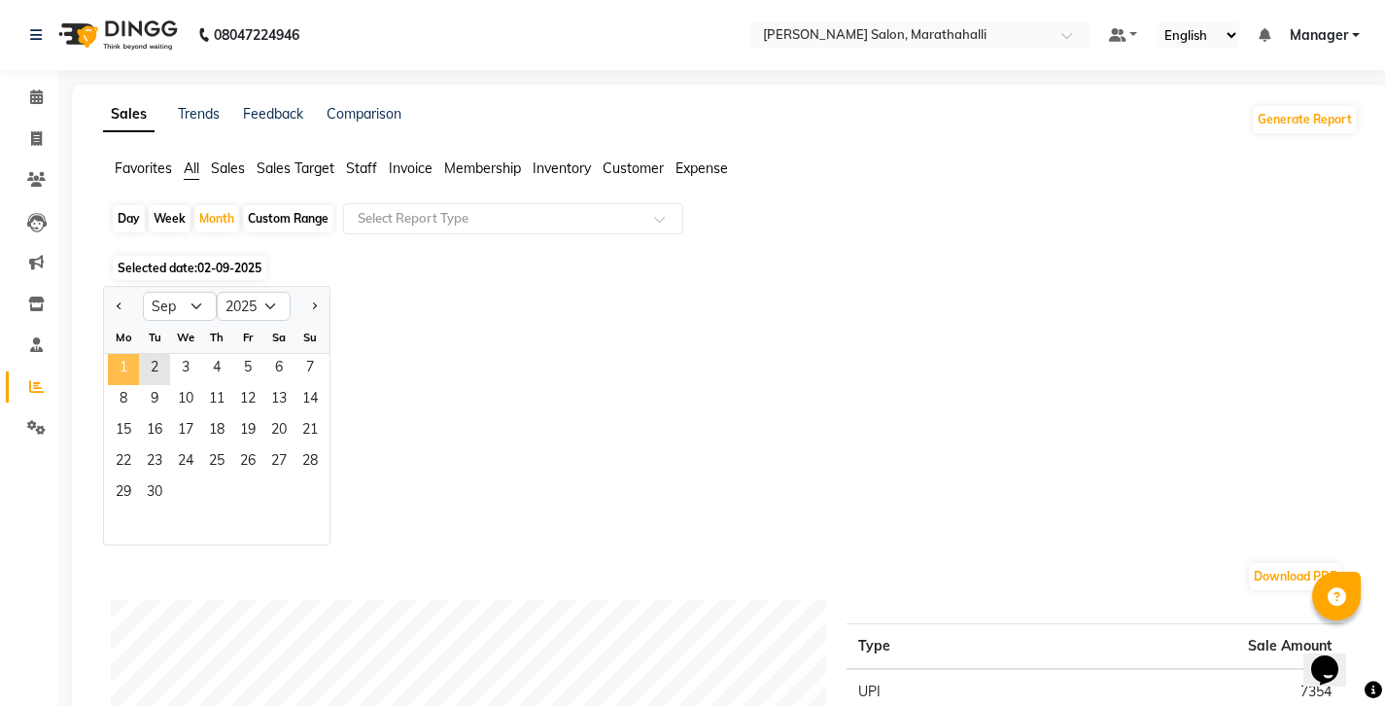
click at [123, 354] on span "1" at bounding box center [123, 369] width 31 height 31
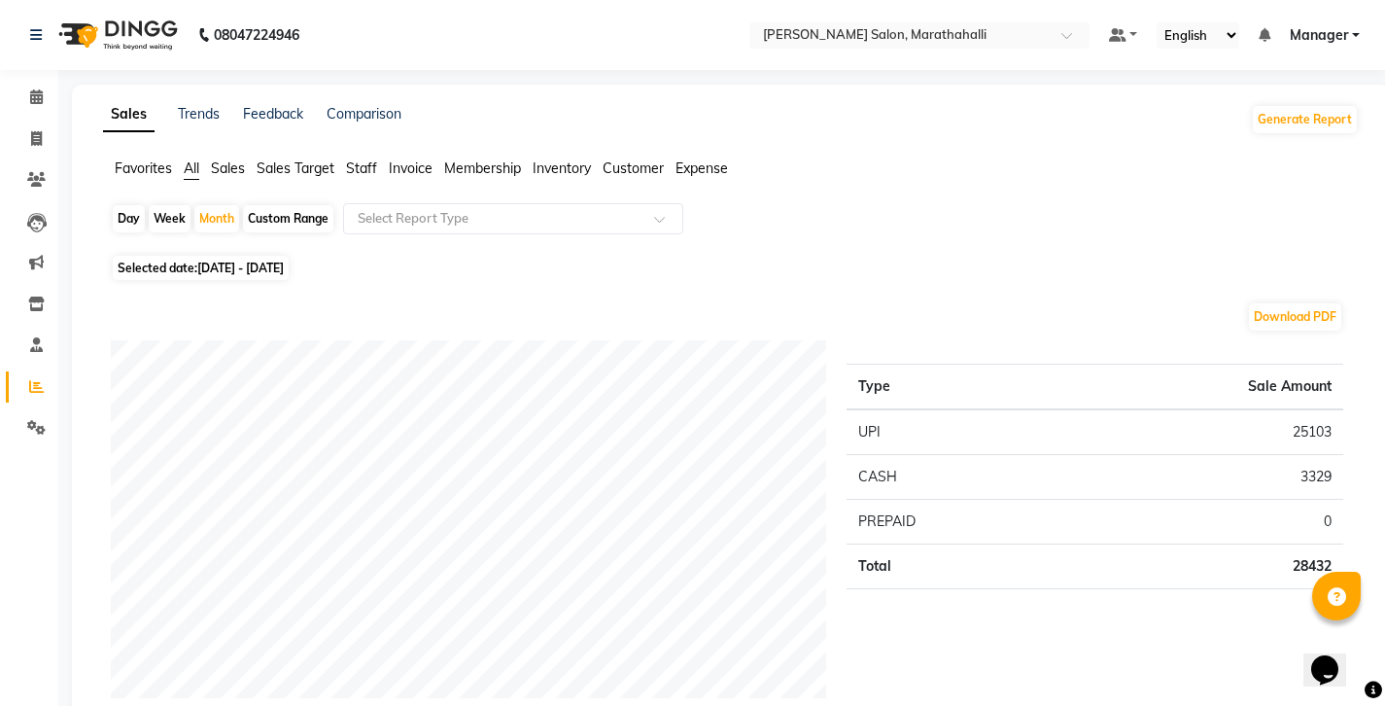
click at [346, 159] on span "Staff" at bounding box center [361, 168] width 31 height 18
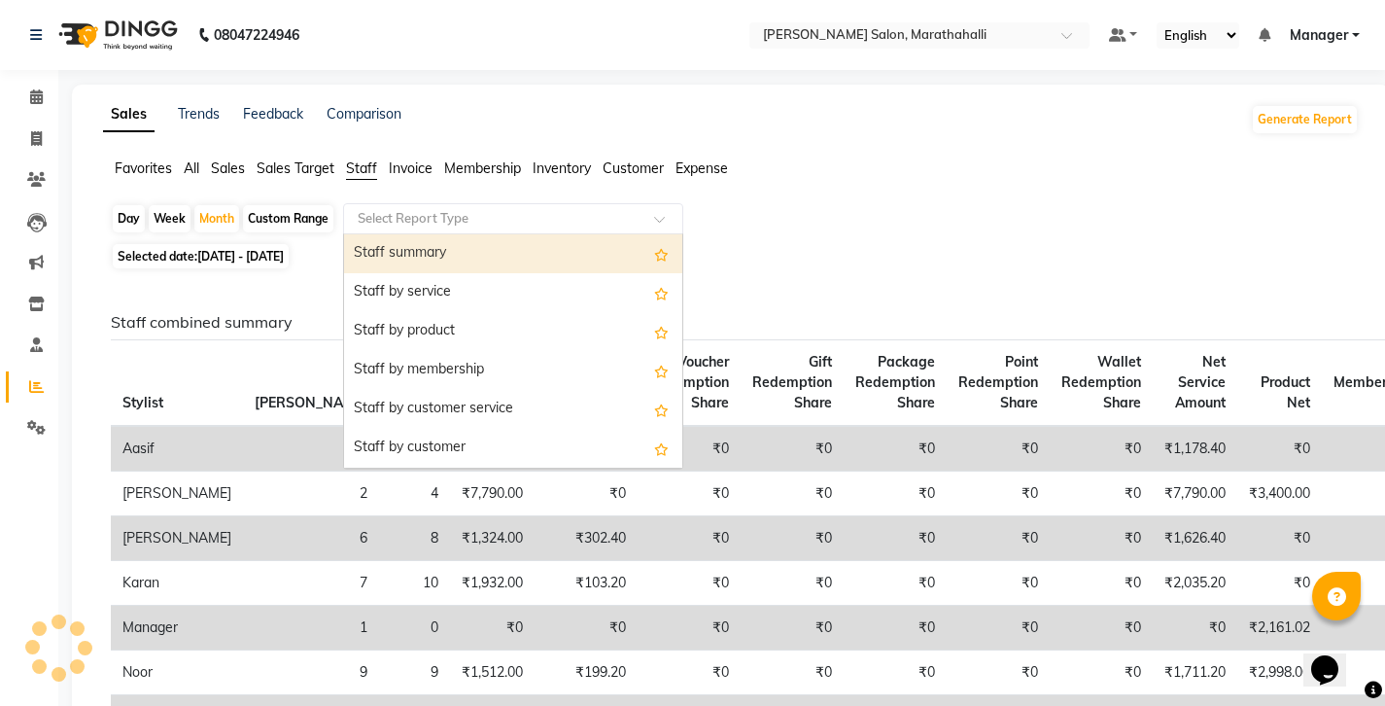
click at [626, 209] on div at bounding box center [513, 218] width 338 height 19
click at [533, 234] on div "Staff summary" at bounding box center [513, 253] width 338 height 39
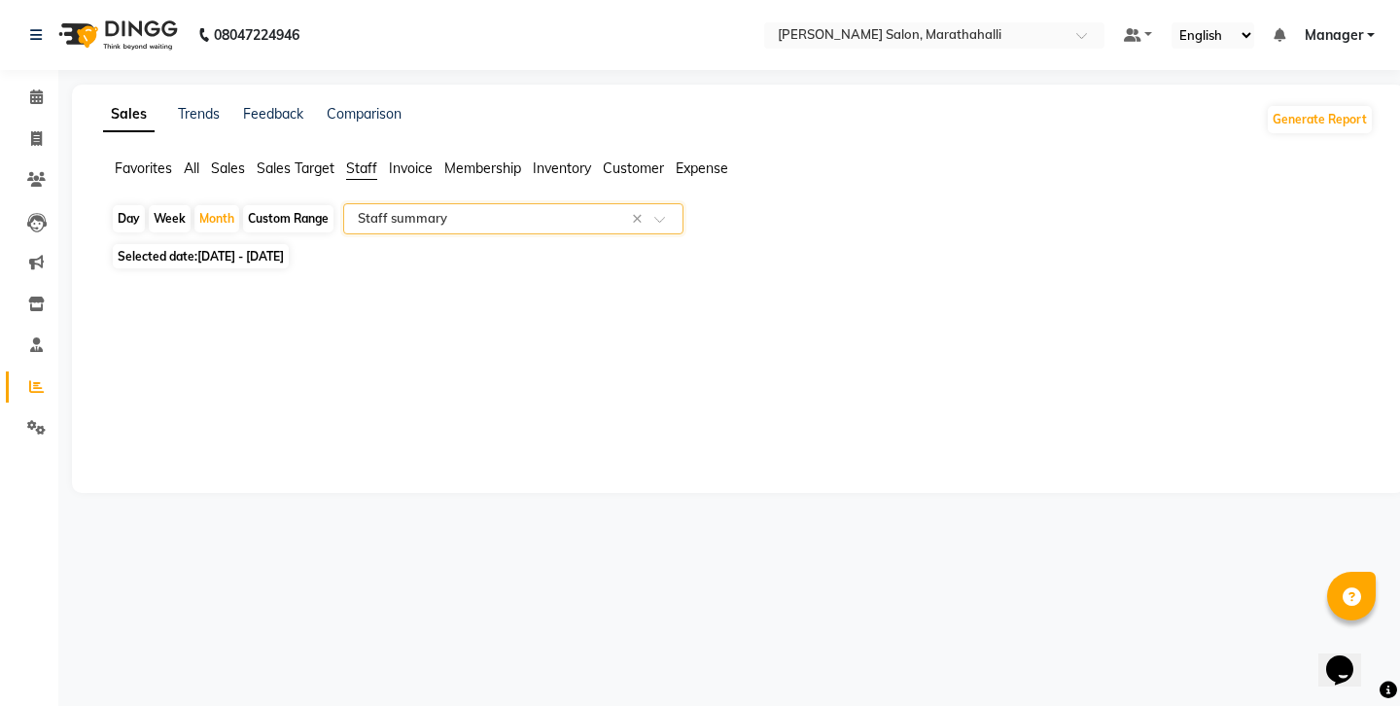
select select "full_report"
select select "csv"
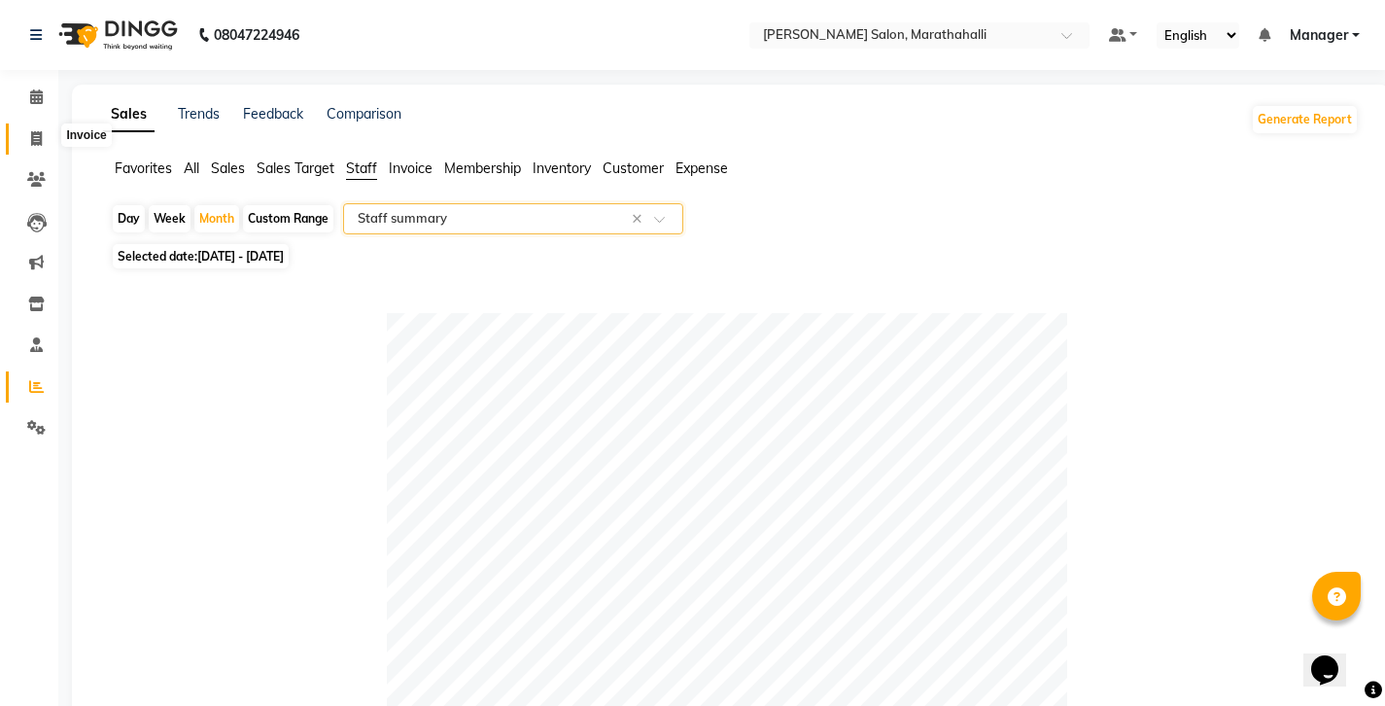
click at [38, 131] on icon at bounding box center [36, 138] width 11 height 15
select select "4783"
select select "service"
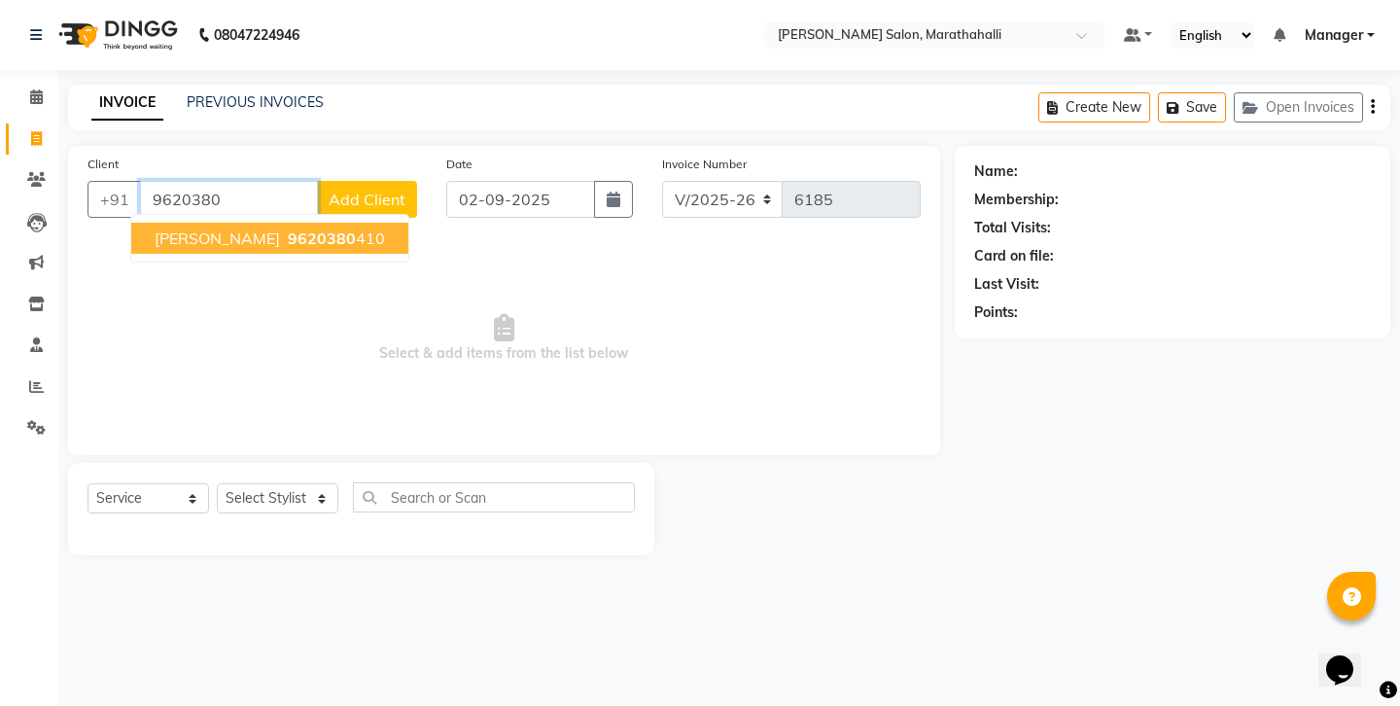
click at [288, 228] on span "9620380" at bounding box center [322, 237] width 68 height 19
type input "9620380410"
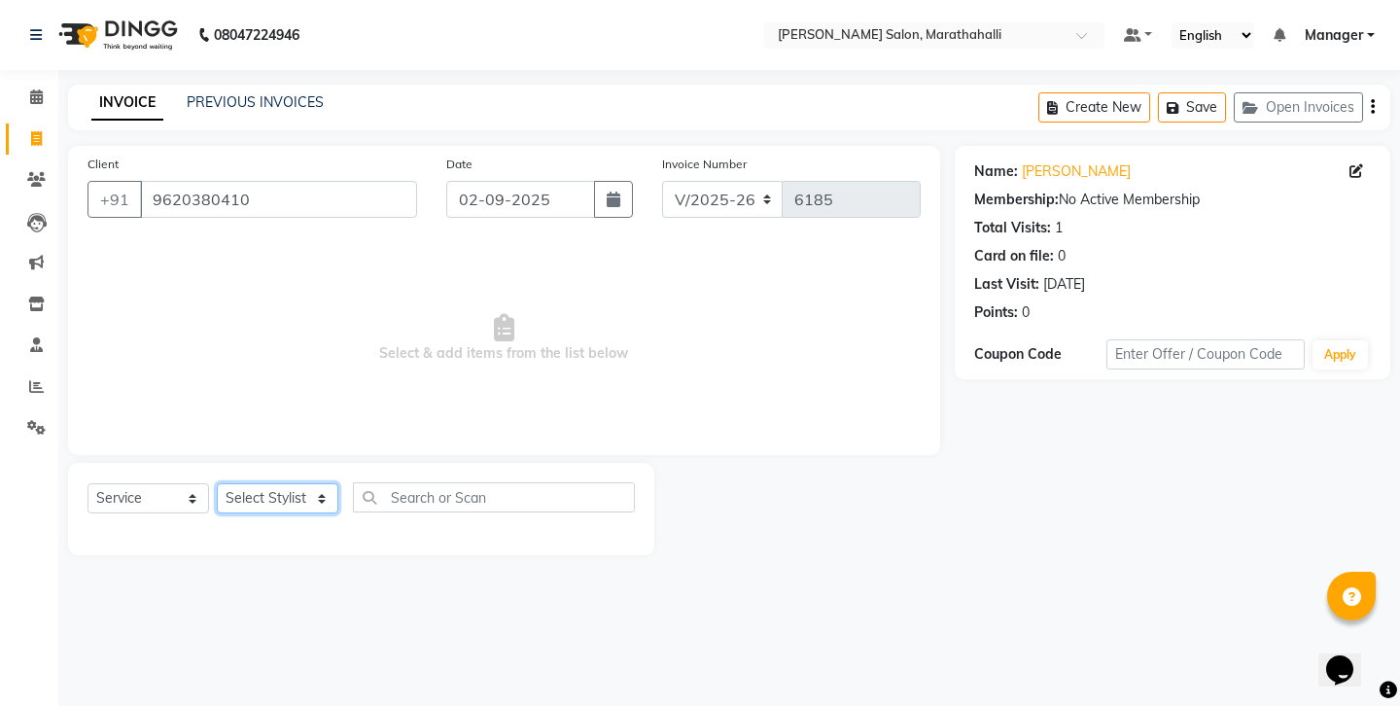
select select "90512"
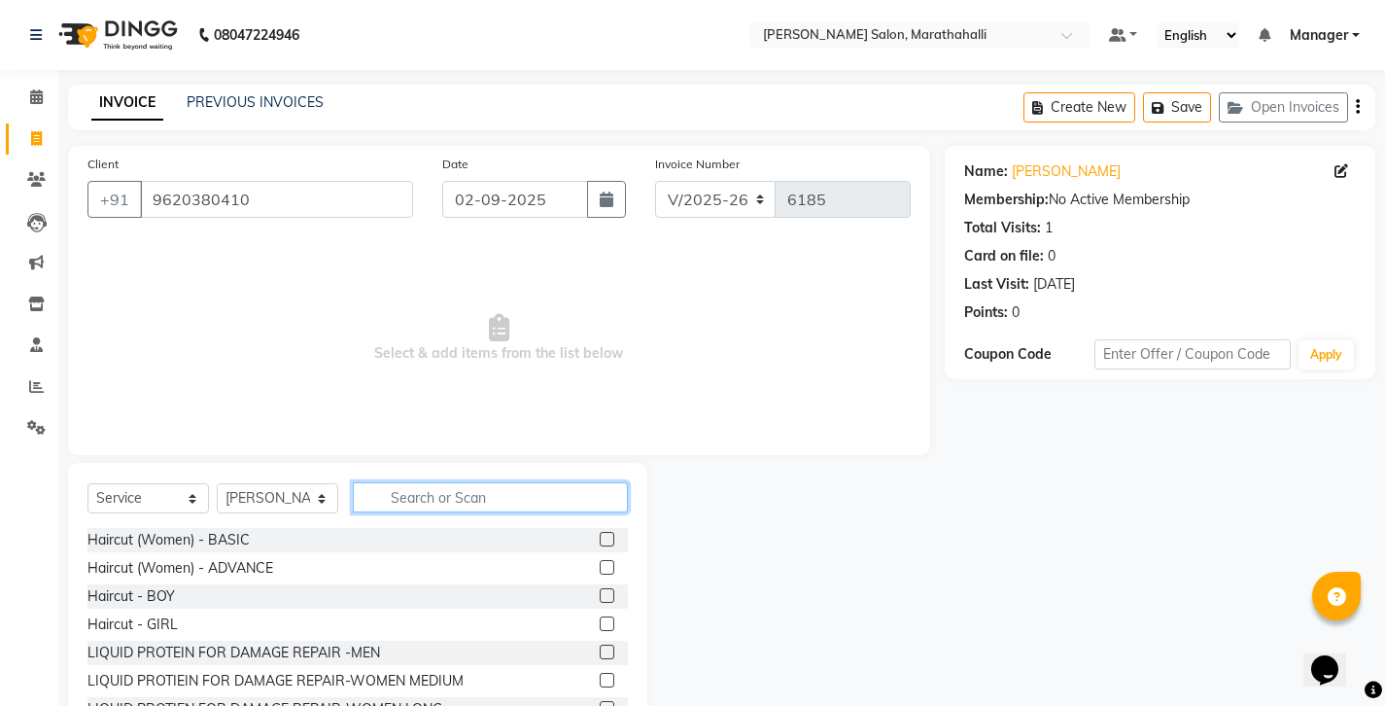
click at [396, 482] on input "text" at bounding box center [490, 497] width 275 height 30
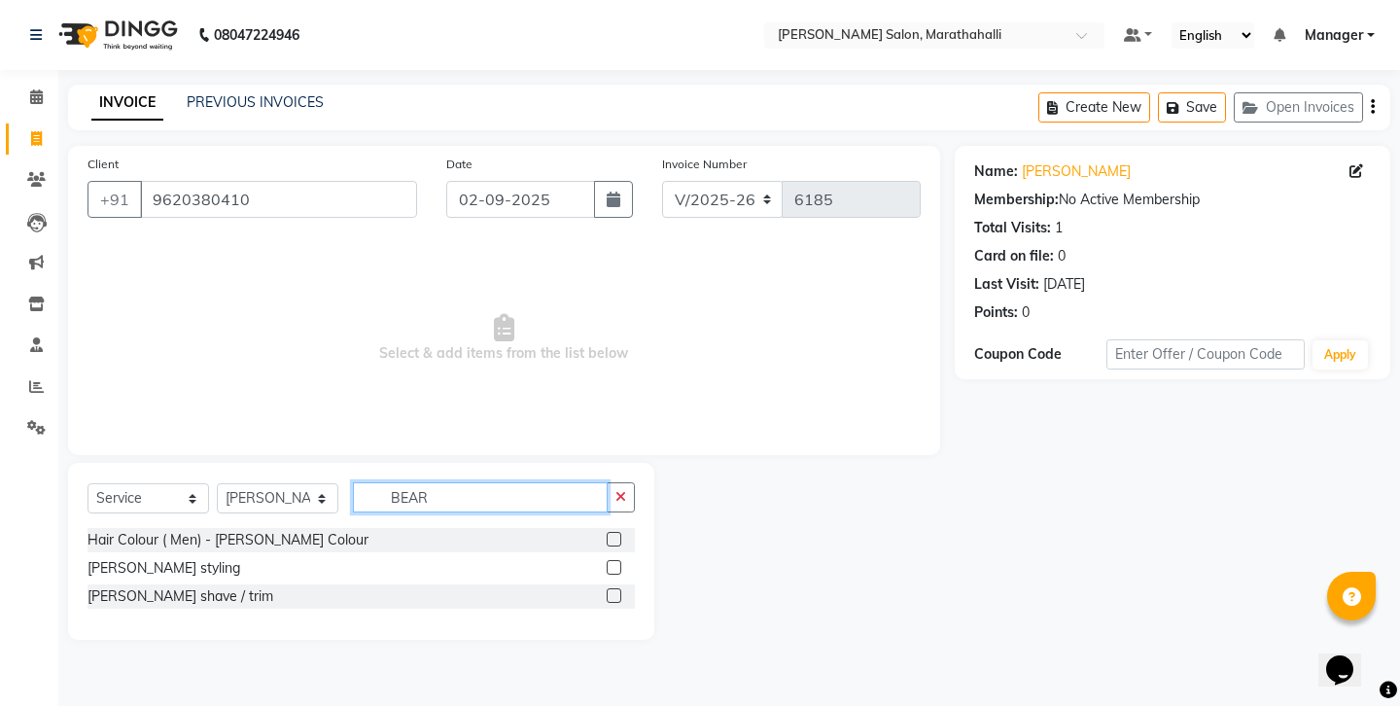
type input "BEAR"
click at [620, 588] on label at bounding box center [614, 595] width 15 height 15
click at [619, 590] on input "checkbox" at bounding box center [613, 596] width 13 height 13
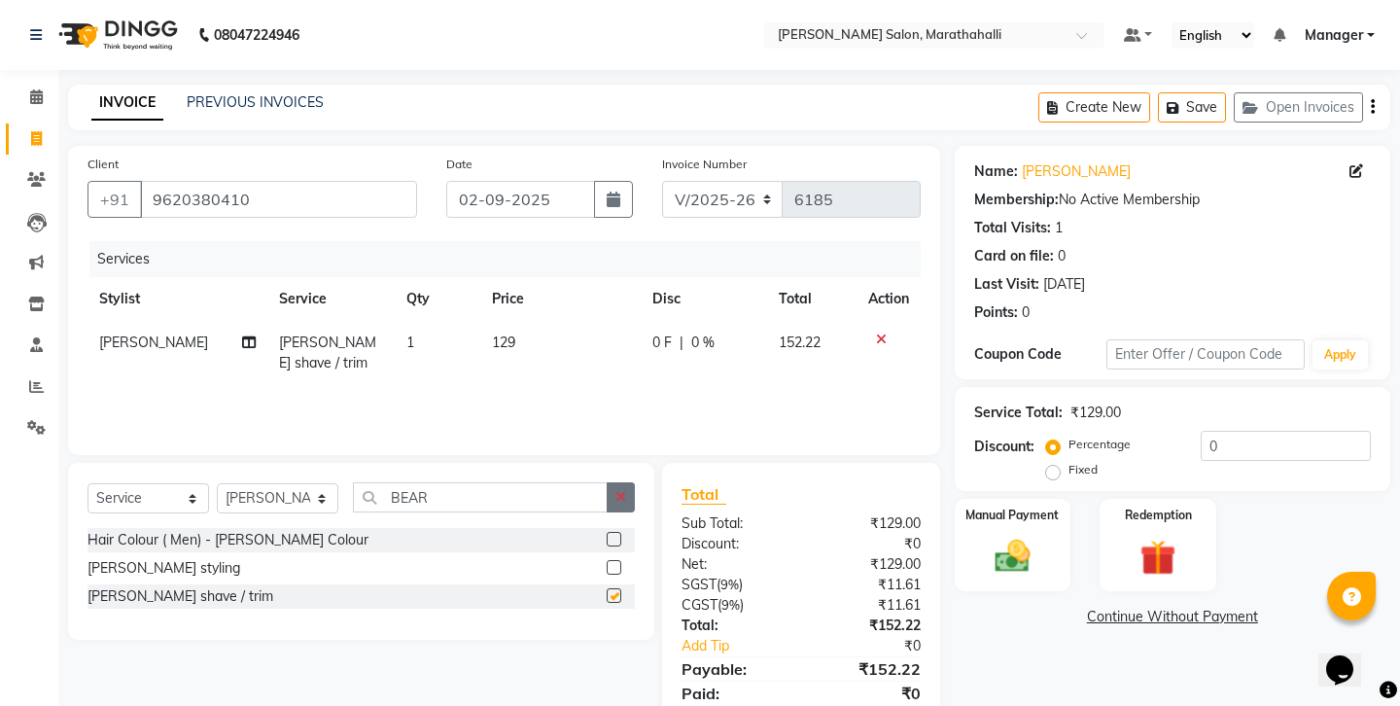
checkbox input "false"
click at [623, 490] on icon "button" at bounding box center [620, 497] width 11 height 14
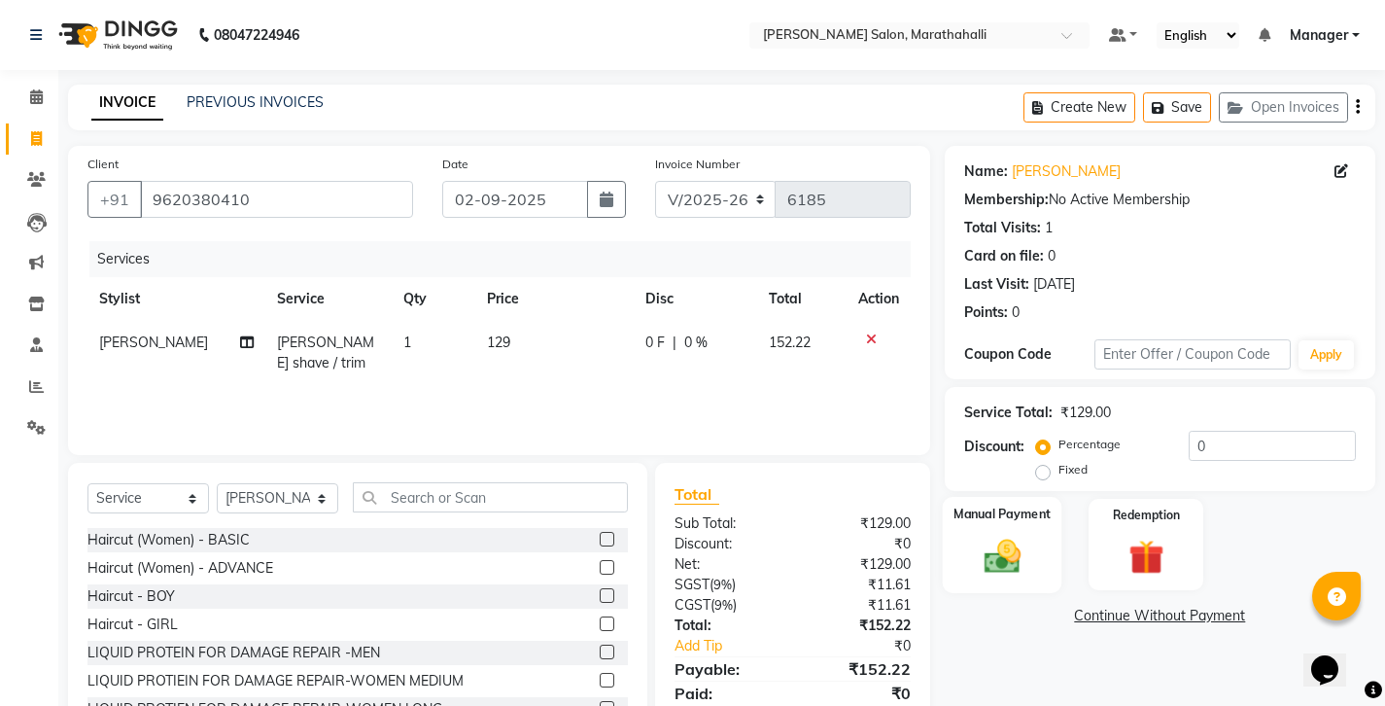
click at [975, 535] on img at bounding box center [1001, 556] width 59 height 42
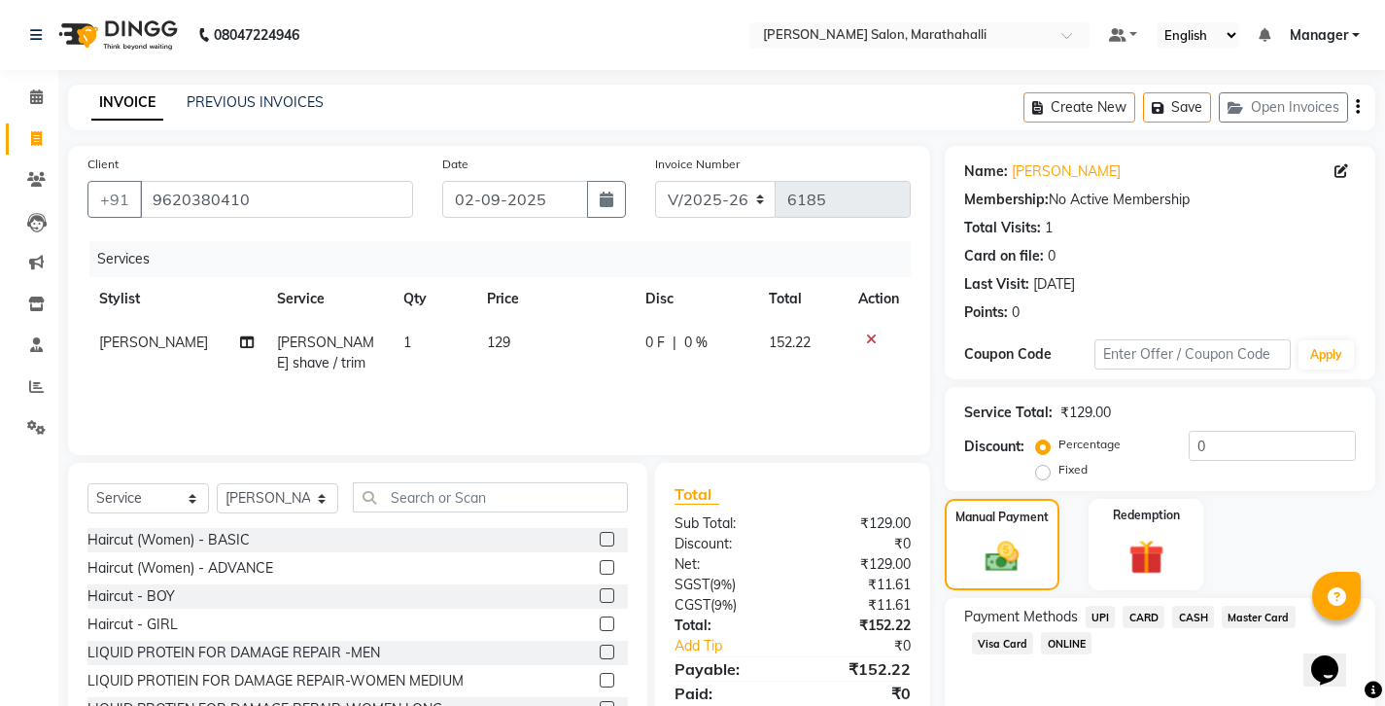
click at [1086, 606] on span "UPI" at bounding box center [1101, 617] width 30 height 22
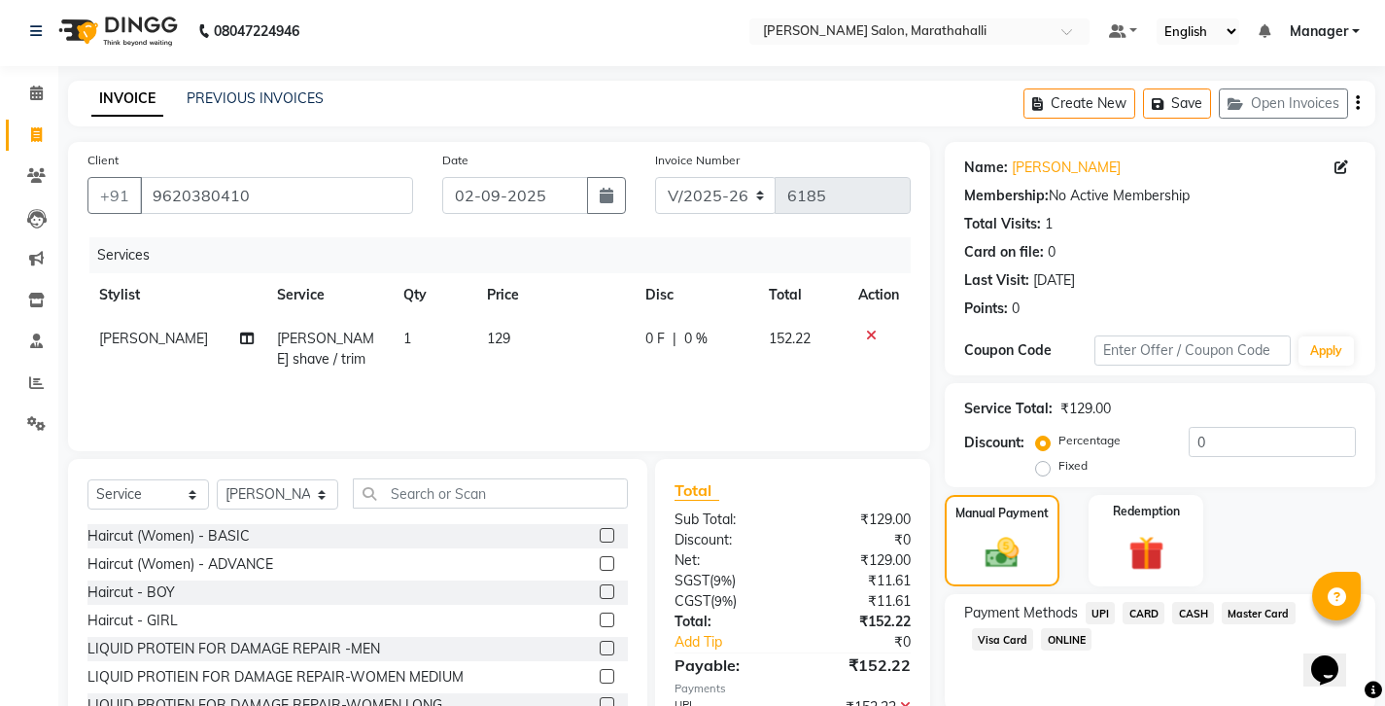
scroll to position [65, 0]
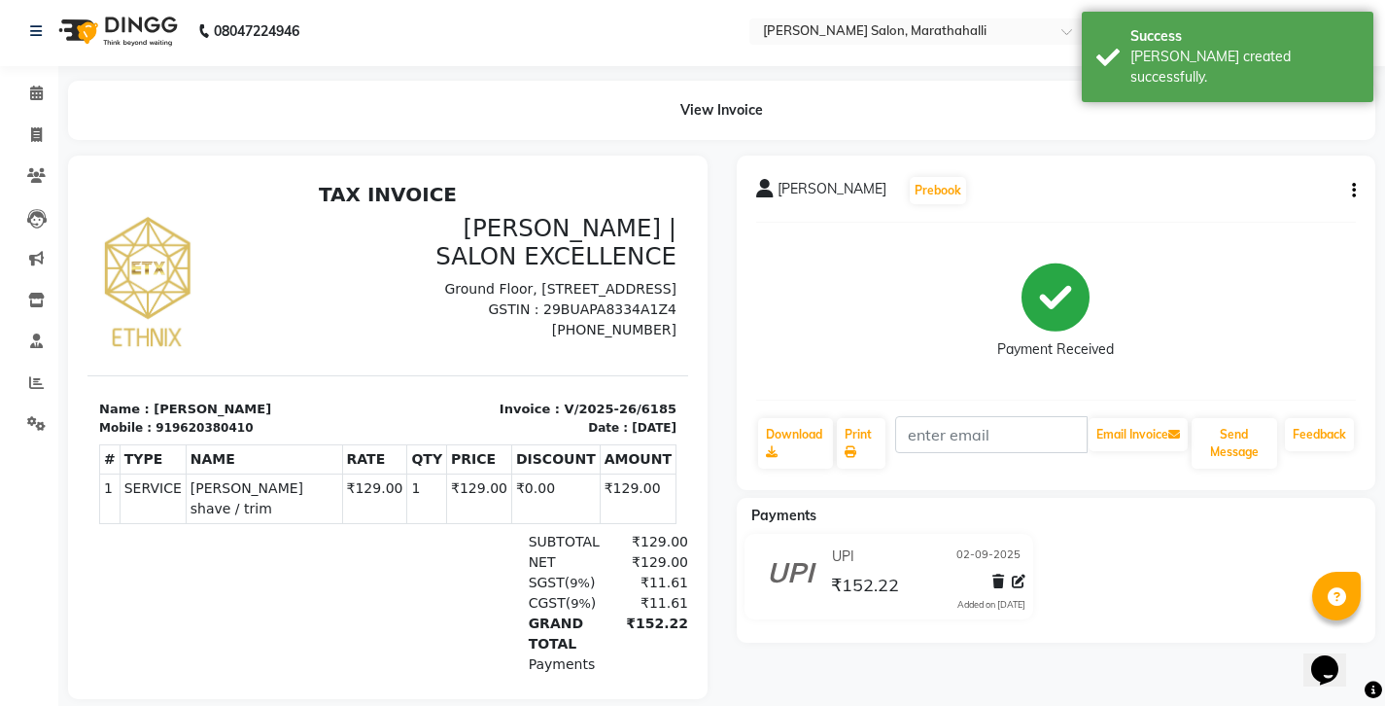
scroll to position [8, 0]
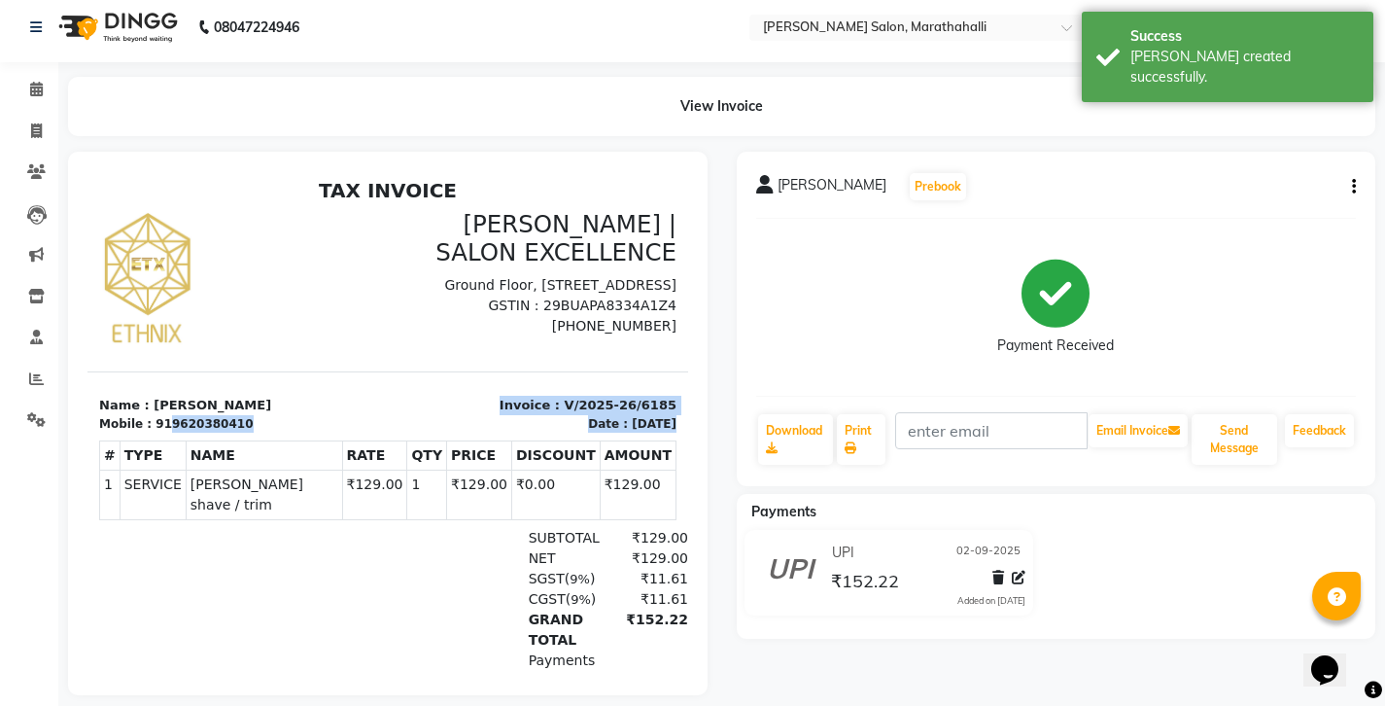
drag, startPoint x: 154, startPoint y: 401, endPoint x: 265, endPoint y: 415, distance: 112.8
click at [265, 415] on div "TAX INVOICE [PERSON_NAME] | SALON EXCELLENCE [STREET_ADDRESS] GSTIN : 29BUAPA83…" at bounding box center [388, 479] width 601 height 600
click at [252, 534] on div at bounding box center [195, 620] width 193 height 184
drag, startPoint x: 150, startPoint y: 403, endPoint x: 237, endPoint y: 405, distance: 87.6
click at [237, 415] on div "Mobile : 919620380410" at bounding box center [237, 424] width 277 height 18
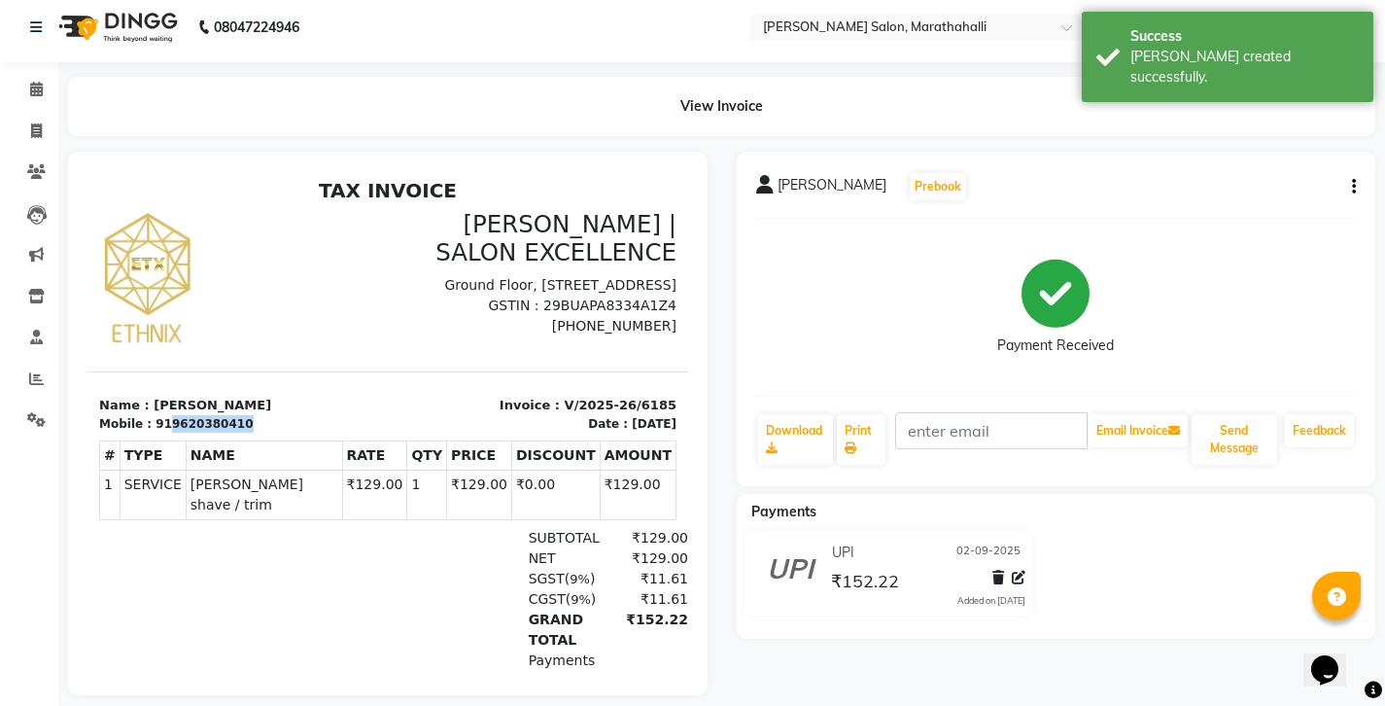
copy div "9620380410"
